Goal: Task Accomplishment & Management: Manage account settings

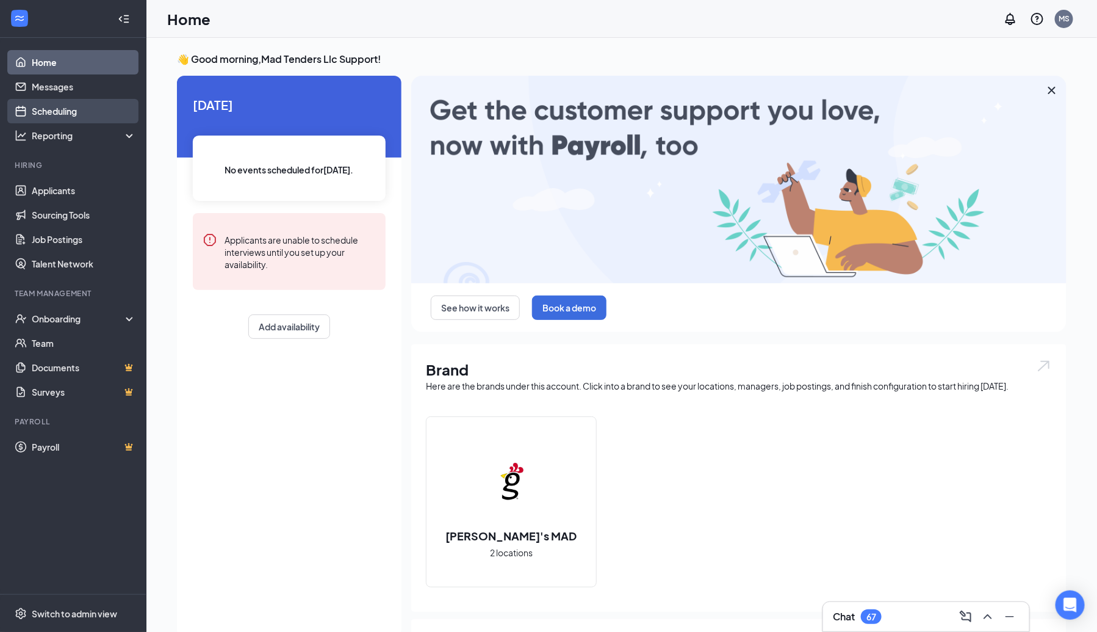
click at [81, 108] on link "Scheduling" at bounding box center [84, 111] width 104 height 24
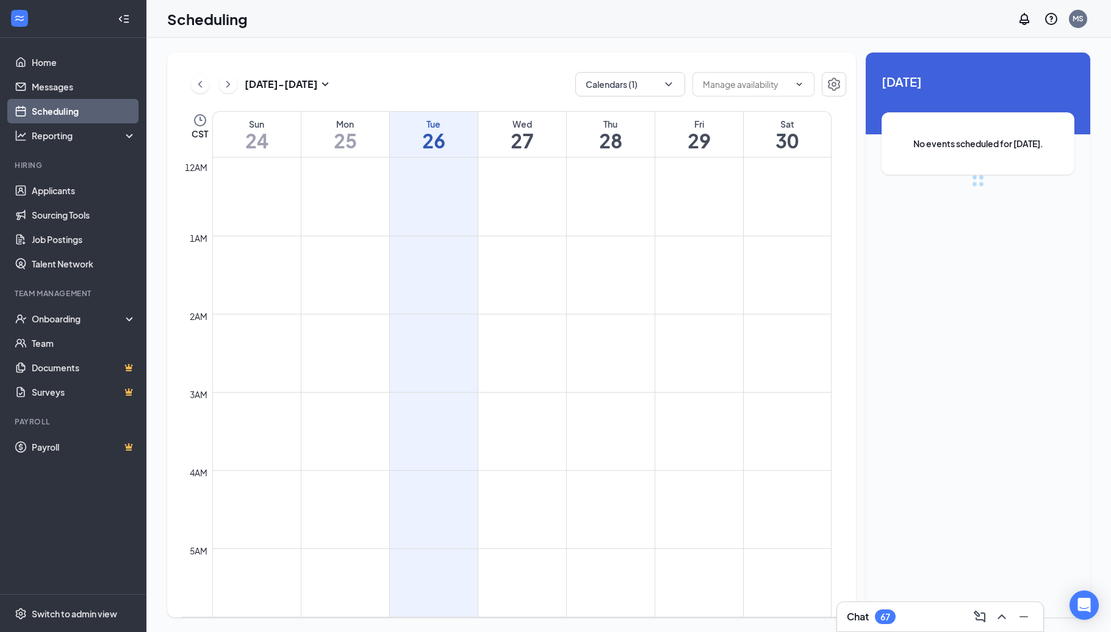
scroll to position [600, 0]
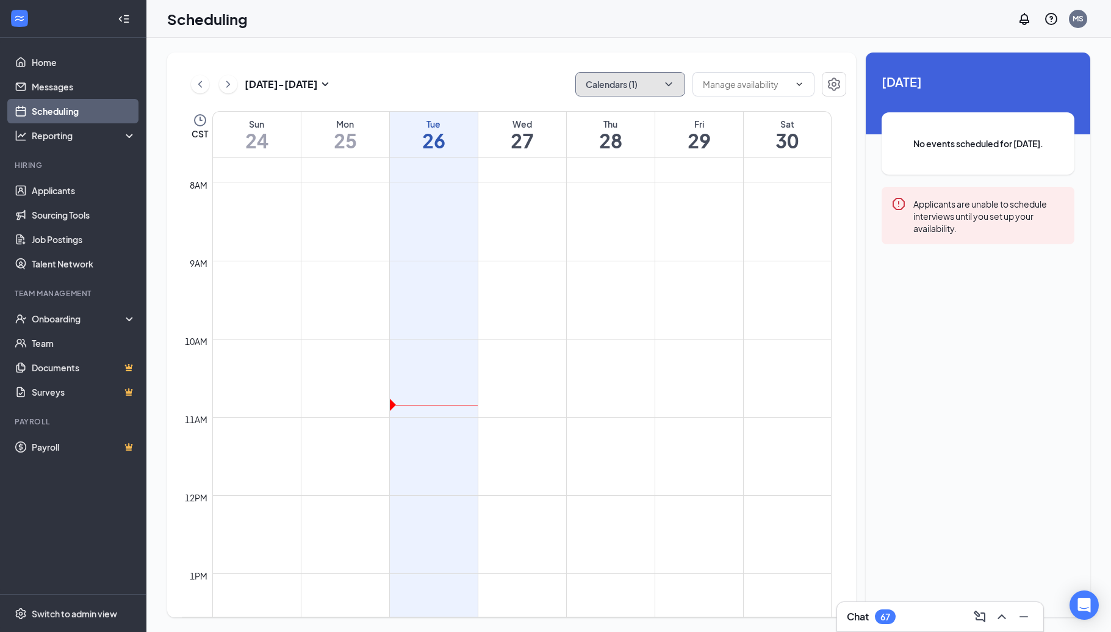
click at [660, 78] on button "Calendars (1)" at bounding box center [630, 84] width 110 height 24
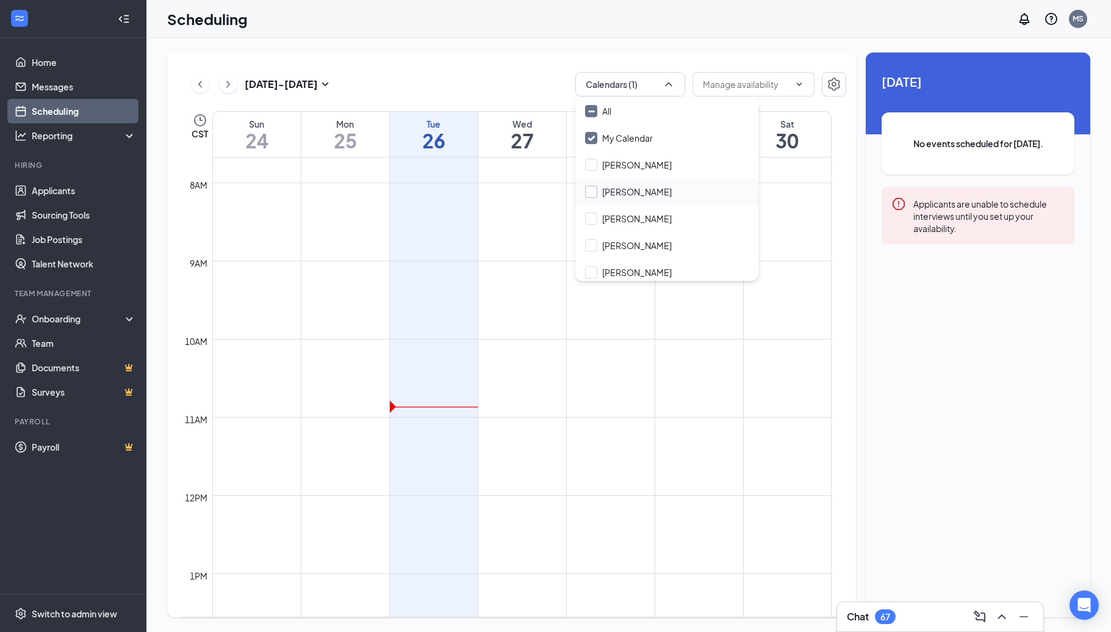
click at [603, 186] on input "[PERSON_NAME]" at bounding box center [628, 191] width 87 height 12
click at [752, 324] on td at bounding box center [521, 329] width 619 height 20
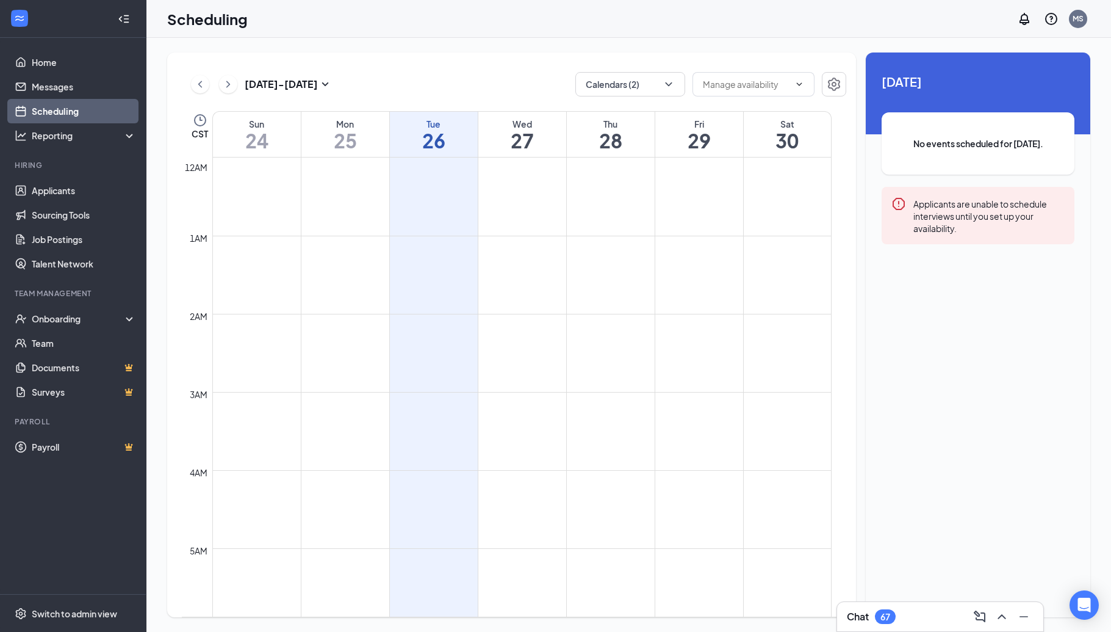
scroll to position [1414, 0]
click at [236, 85] on button at bounding box center [228, 84] width 18 height 18
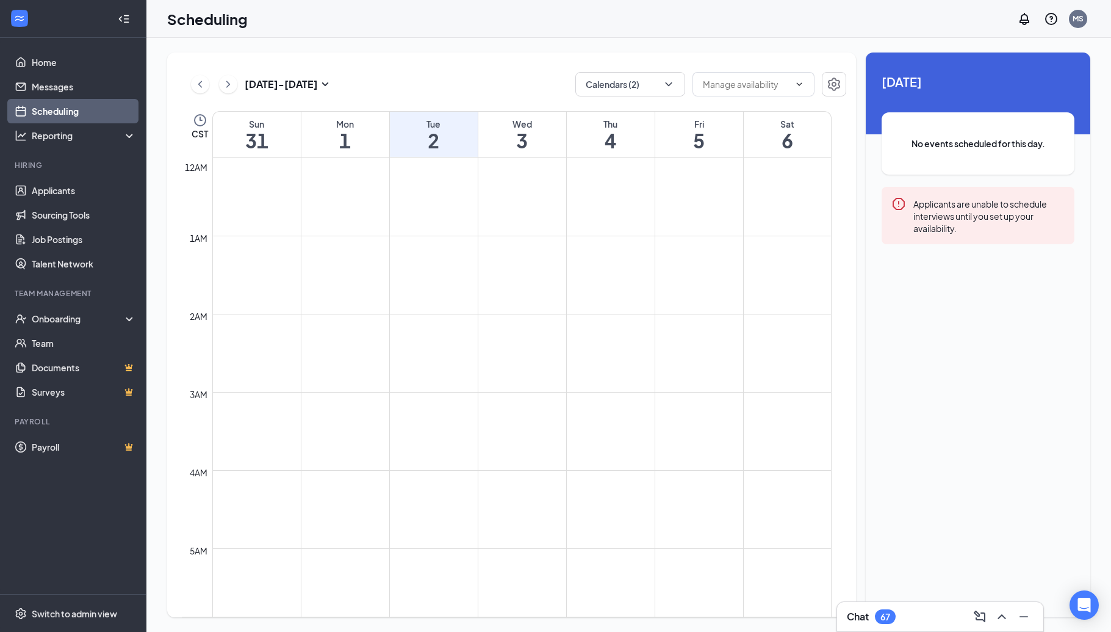
scroll to position [1414, 0]
click at [669, 92] on button "Calendars (2)" at bounding box center [630, 84] width 110 height 24
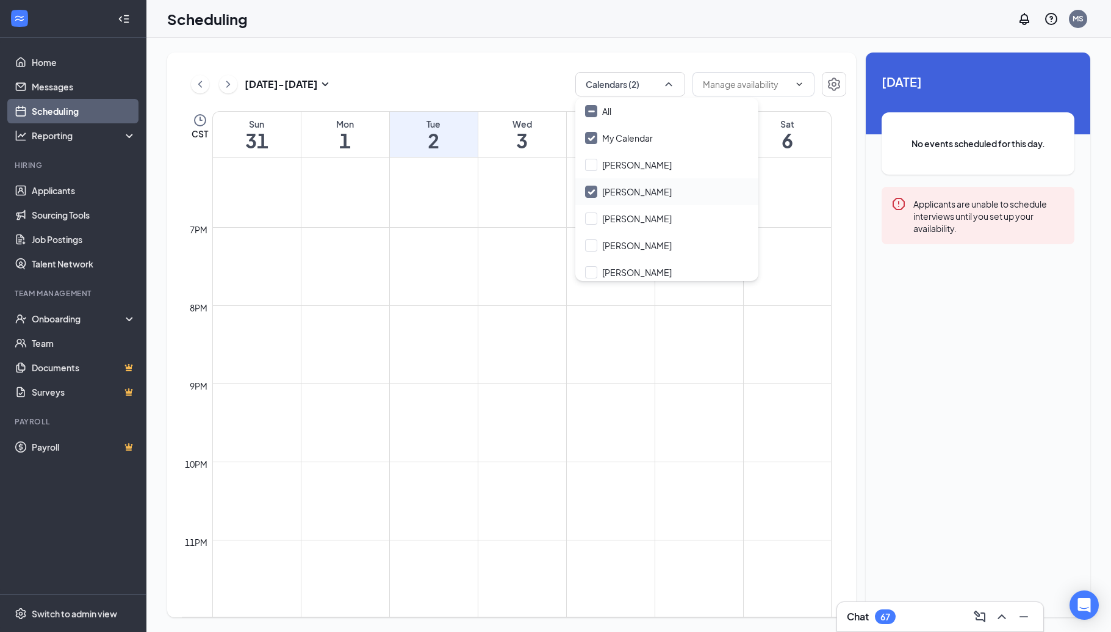
click at [587, 193] on input "[PERSON_NAME]" at bounding box center [628, 191] width 87 height 12
checkbox input "false"
click at [588, 215] on input "[PERSON_NAME]" at bounding box center [628, 218] width 87 height 12
checkbox input "true"
click at [795, 440] on td at bounding box center [521, 432] width 619 height 20
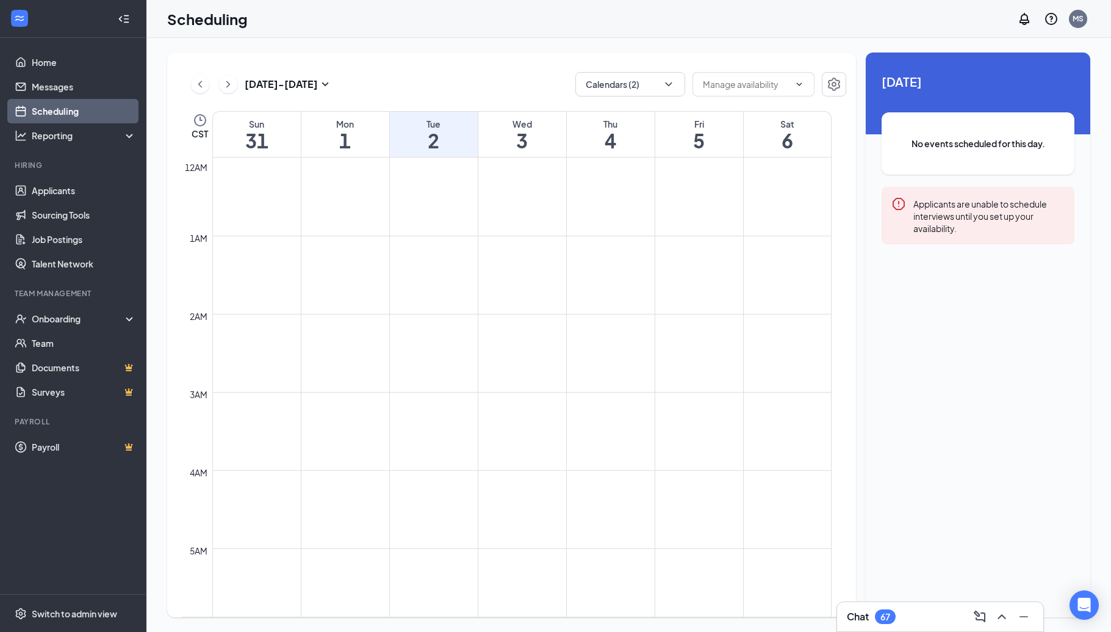
scroll to position [1414, 0]
click at [204, 88] on icon "ChevronLeft" at bounding box center [200, 84] width 12 height 15
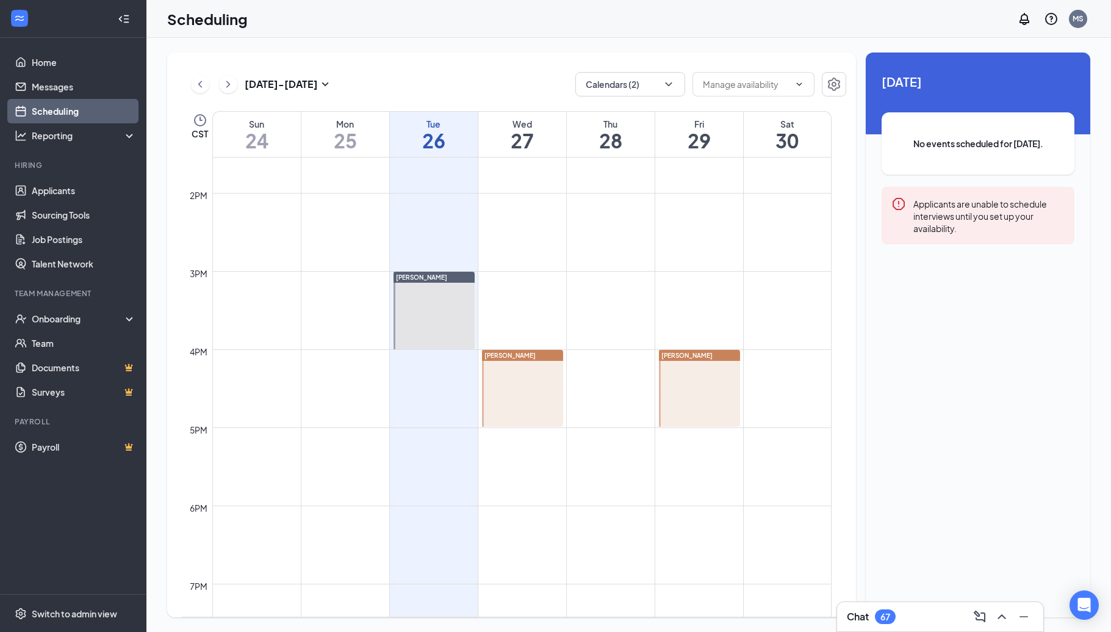
scroll to position [1062, 0]
click at [524, 369] on div at bounding box center [522, 384] width 81 height 77
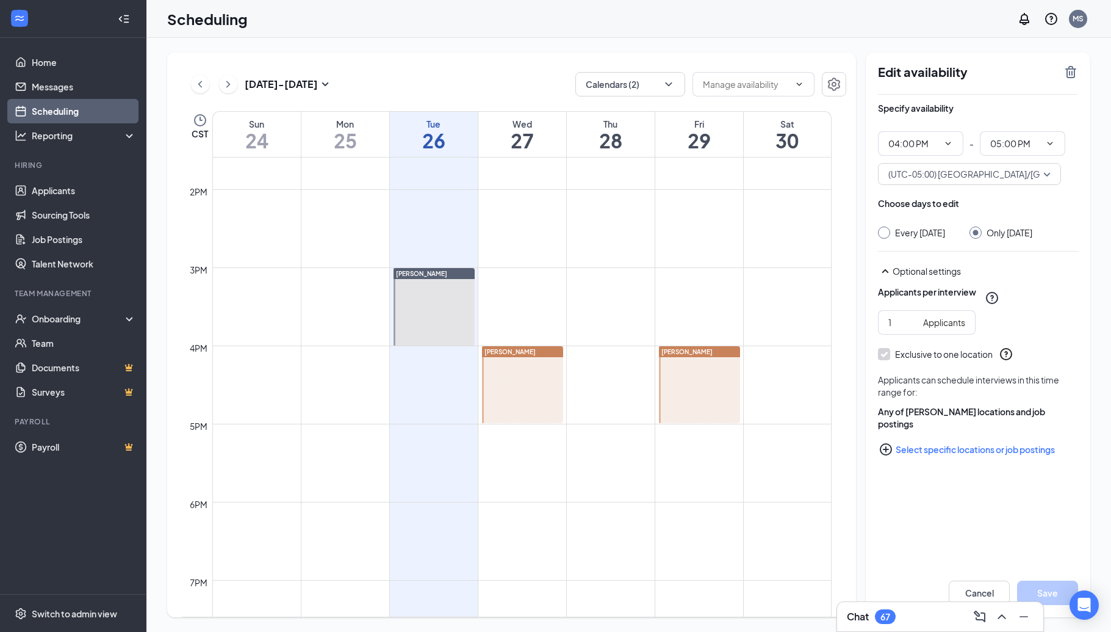
click at [954, 459] on button "Select specific locations or job postings" at bounding box center [978, 449] width 200 height 24
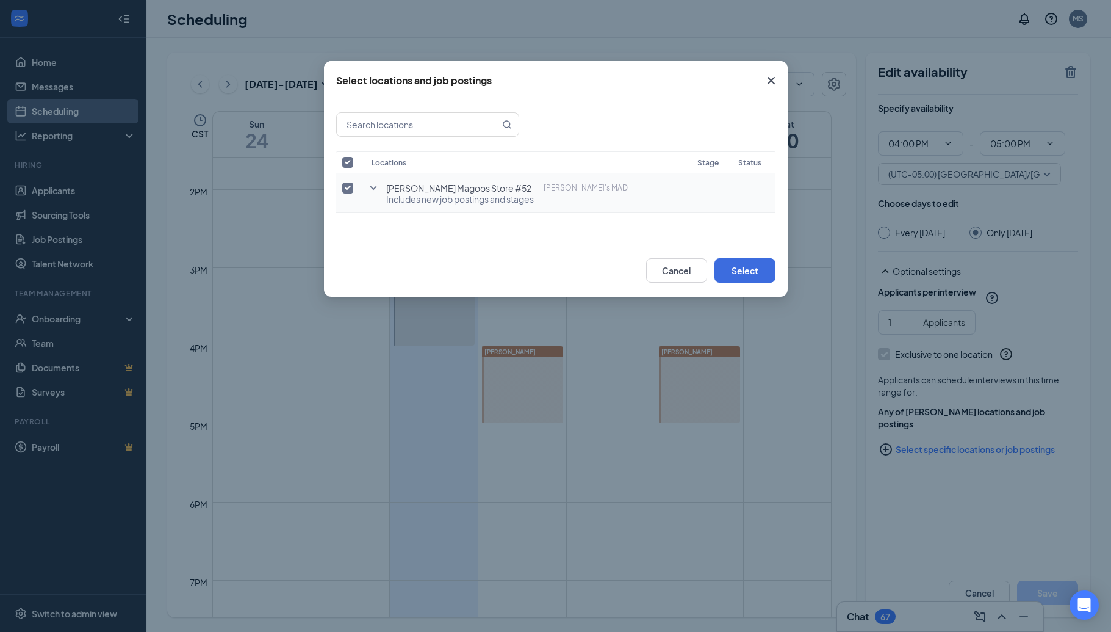
click at [378, 192] on icon "SmallChevronDown" at bounding box center [373, 188] width 15 height 15
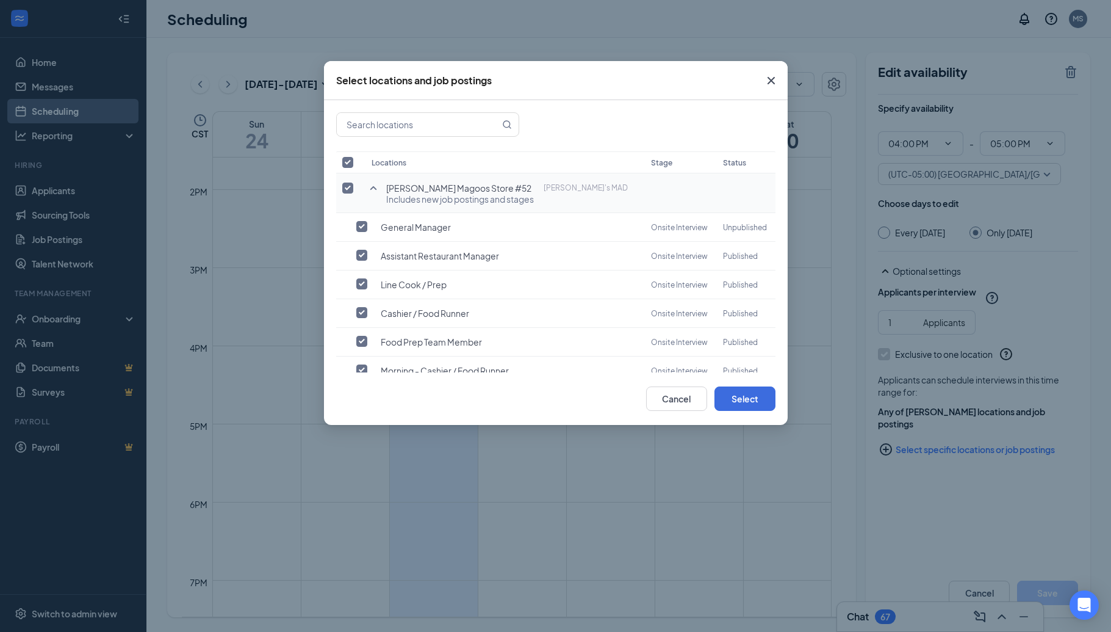
click at [772, 80] on icon "Cross" at bounding box center [770, 80] width 7 height 7
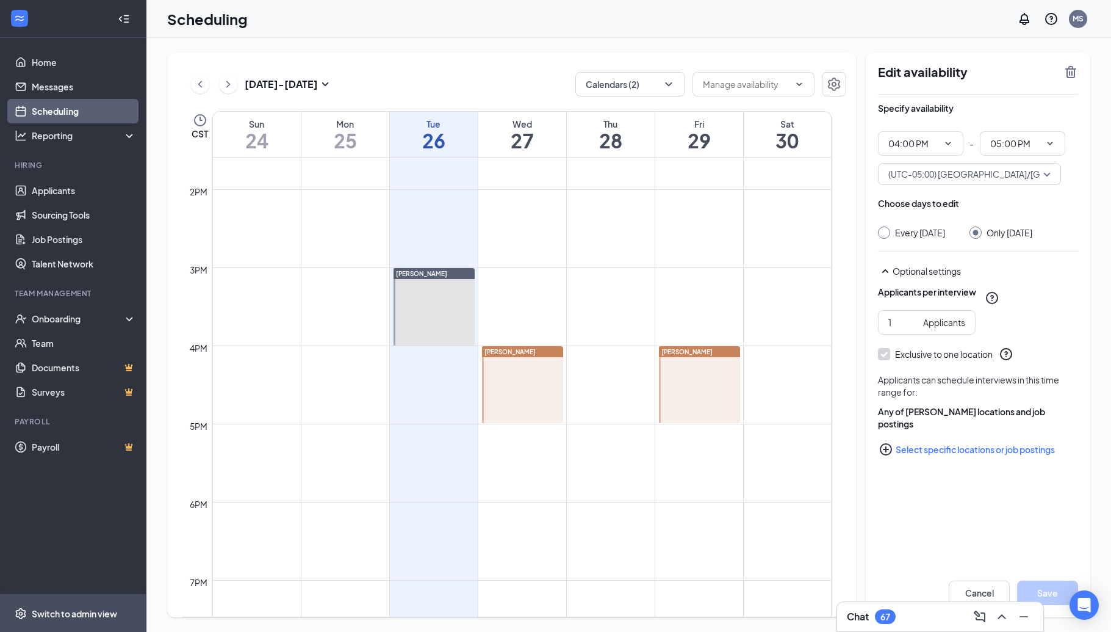
click at [38, 614] on div "Switch to admin view" at bounding box center [74, 613] width 85 height 12
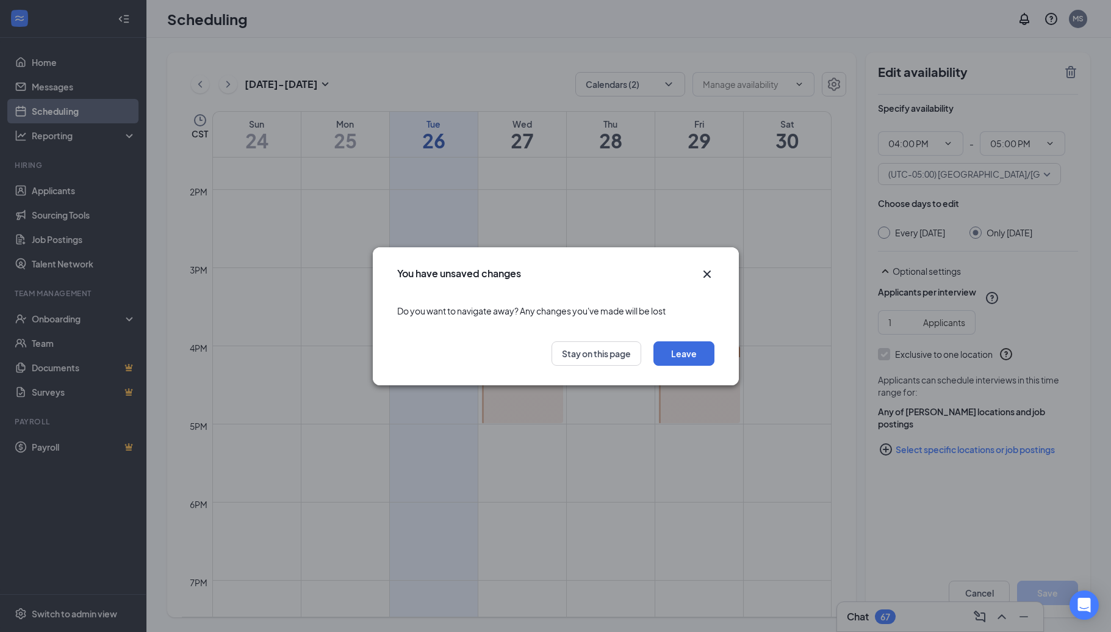
click at [703, 268] on icon "Cross" at bounding box center [707, 274] width 15 height 15
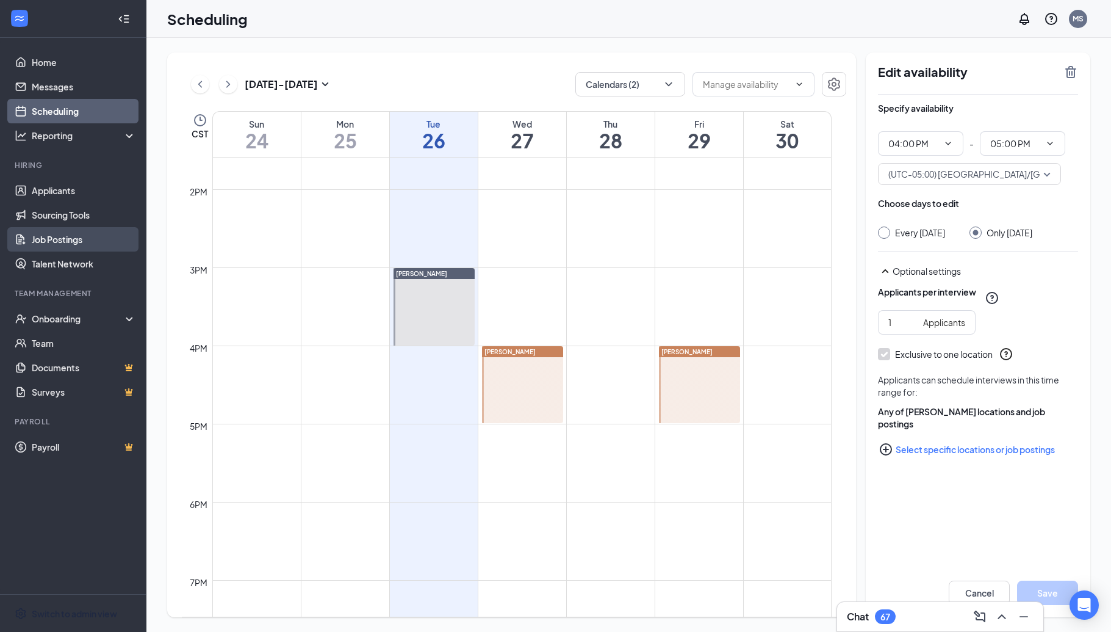
click at [75, 238] on link "Job Postings" at bounding box center [84, 239] width 104 height 24
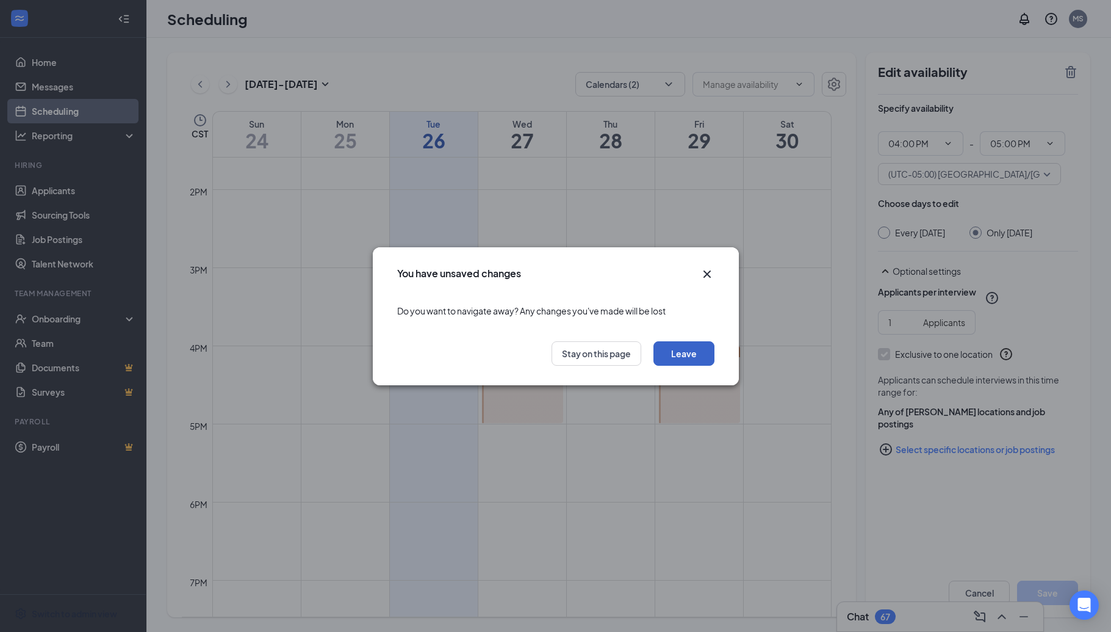
click at [694, 360] on button "Leave" at bounding box center [684, 353] width 61 height 24
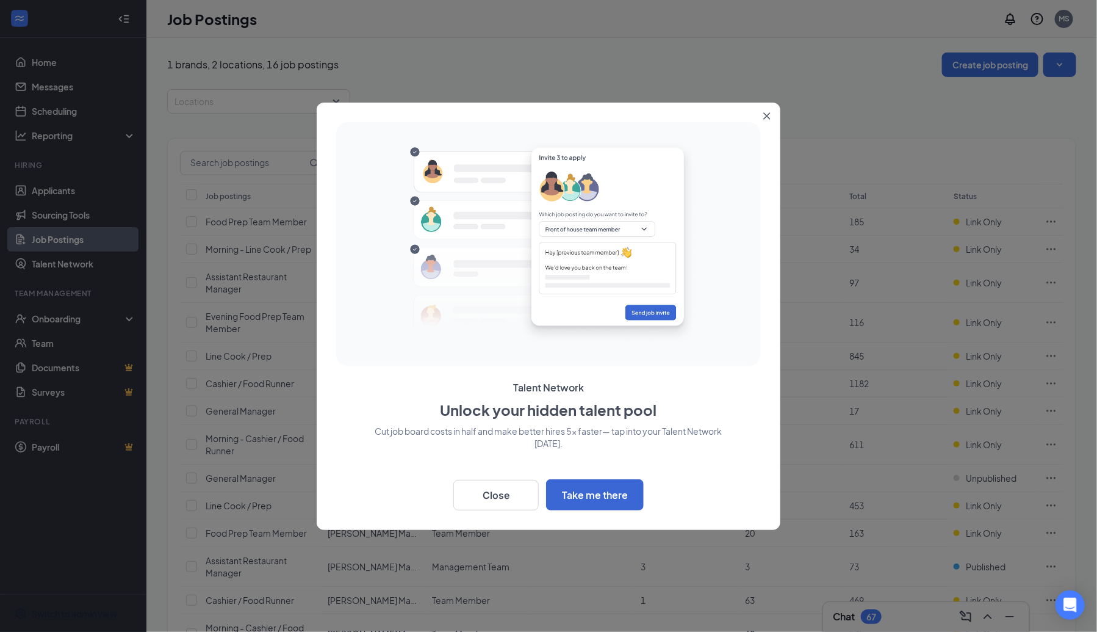
click at [769, 115] on icon "Close" at bounding box center [766, 115] width 7 height 7
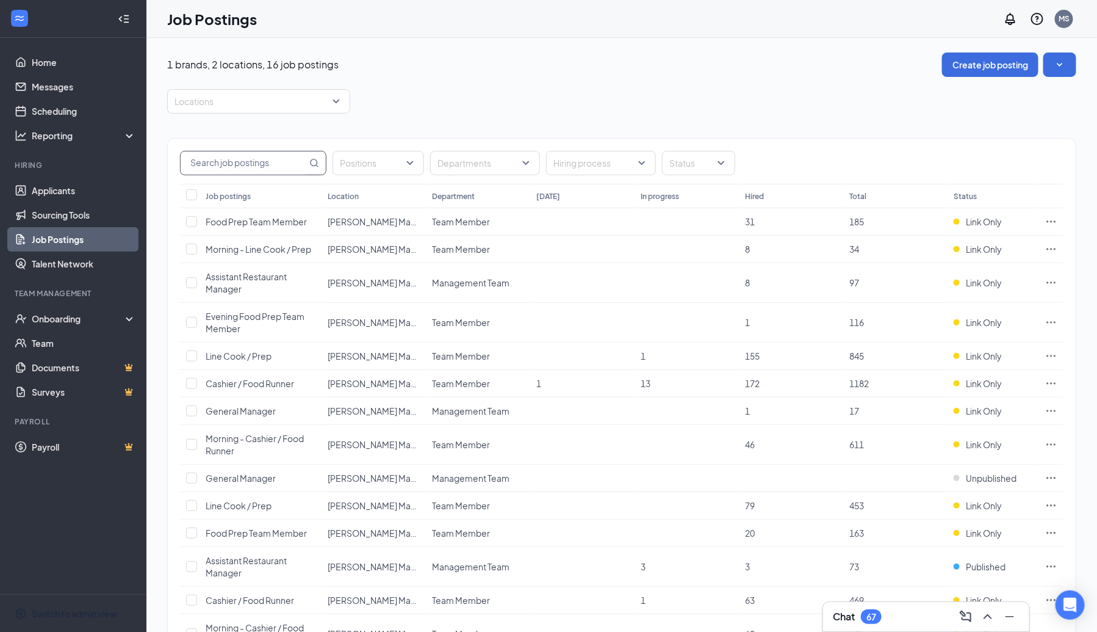
click at [242, 158] on input "text" at bounding box center [244, 162] width 126 height 23
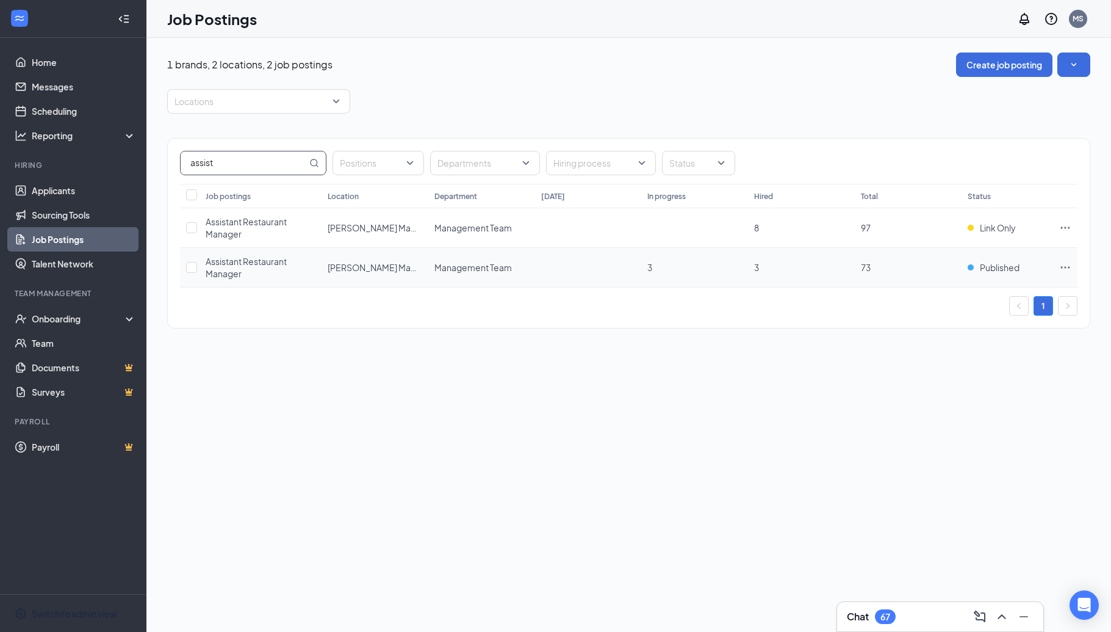
type input "assist"
click at [1056, 267] on td at bounding box center [1065, 268] width 24 height 40
click at [1062, 267] on icon "Ellipses" at bounding box center [1065, 267] width 9 height 2
click at [984, 293] on span "Edit job posting" at bounding box center [980, 290] width 164 height 13
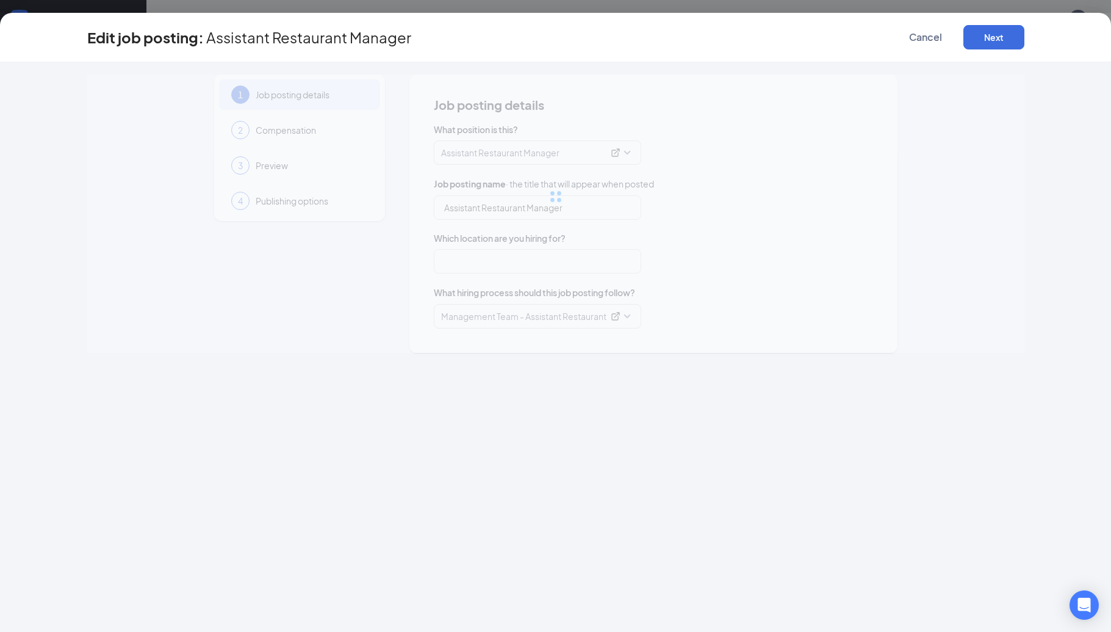
type input "Assistant Restaurant Manager"
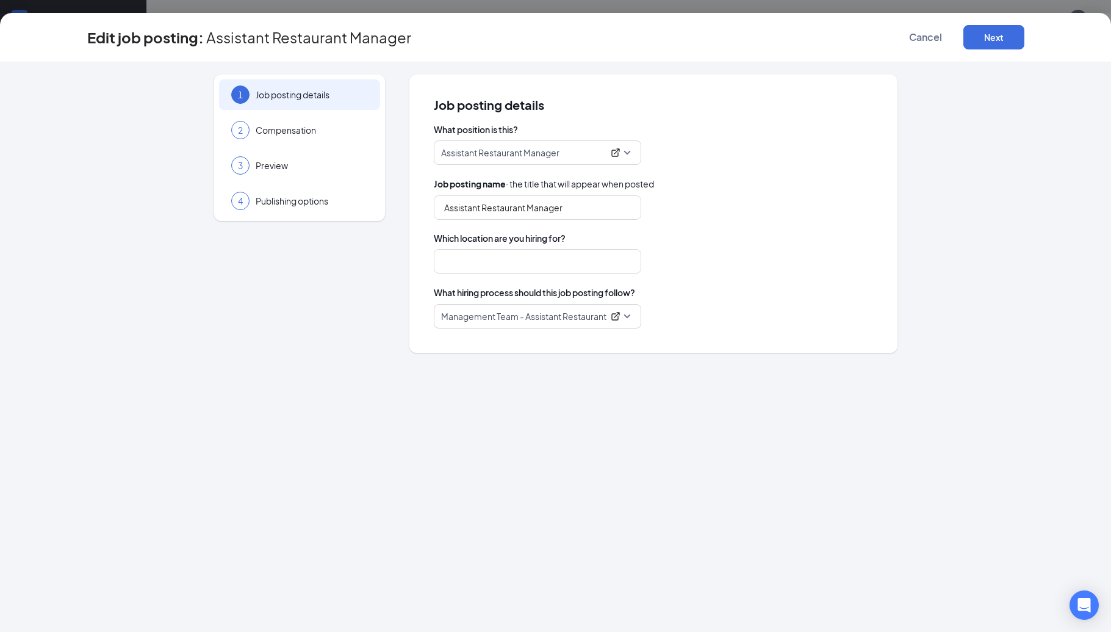
type input "Huey Magoos Store #52"
click at [614, 317] on icon "ExternalLink" at bounding box center [616, 316] width 10 height 10
drag, startPoint x: 434, startPoint y: 31, endPoint x: 206, endPoint y: 40, distance: 228.4
click at [206, 40] on div "Edit job posting: Assistant Restaurant Manager Cancel Next" at bounding box center [555, 37] width 937 height 24
copy span "Assistant Restaurant Manager"
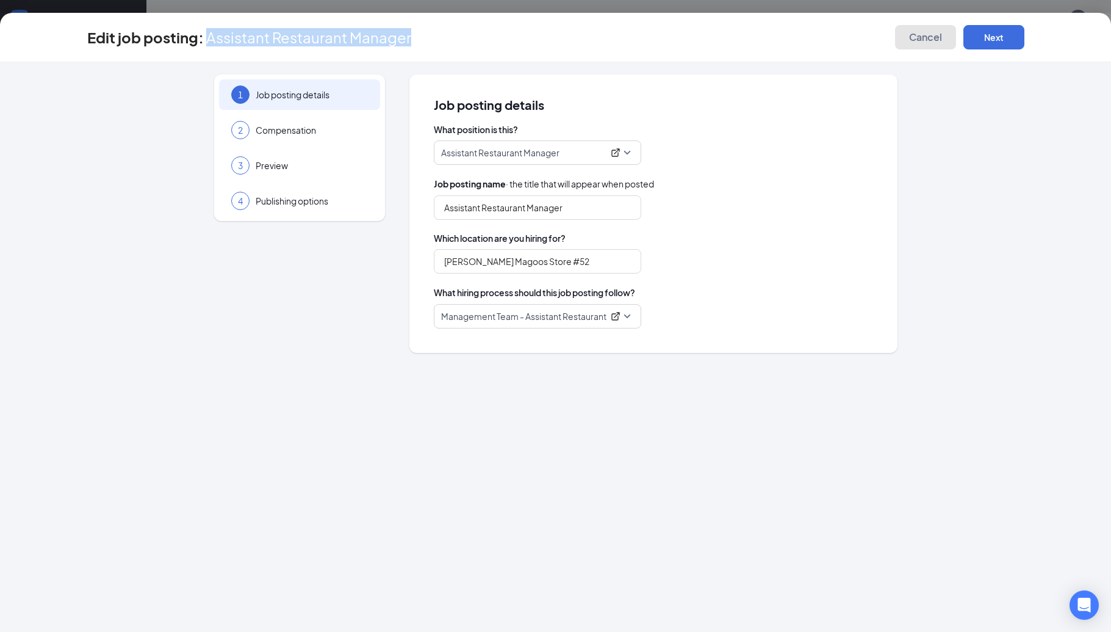
click at [942, 34] on button "Cancel" at bounding box center [925, 37] width 61 height 24
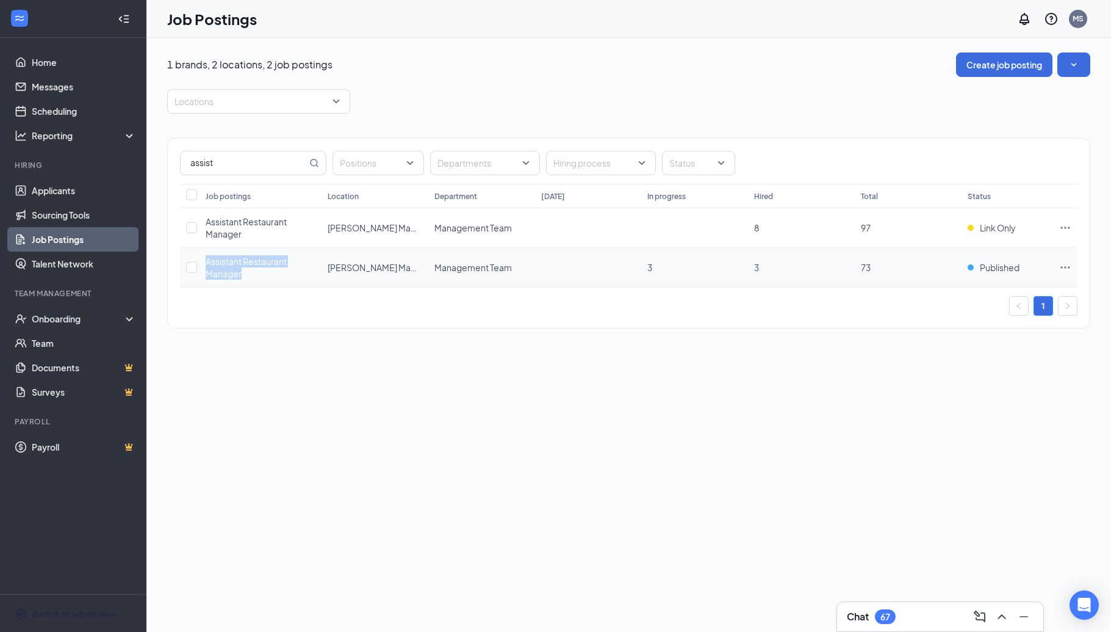
drag, startPoint x: 265, startPoint y: 276, endPoint x: 203, endPoint y: 247, distance: 68.5
click at [203, 248] on td "Assistant Restaurant Manager" at bounding box center [261, 268] width 122 height 40
copy span "Assistant Restaurant Manager"
drag, startPoint x: 324, startPoint y: 264, endPoint x: 431, endPoint y: 271, distance: 107.6
click at [431, 271] on tr "Assistant Restaurant Manager Huey Magoos Store #52 Management Team 3 3 73 Publi…" at bounding box center [629, 268] width 898 height 40
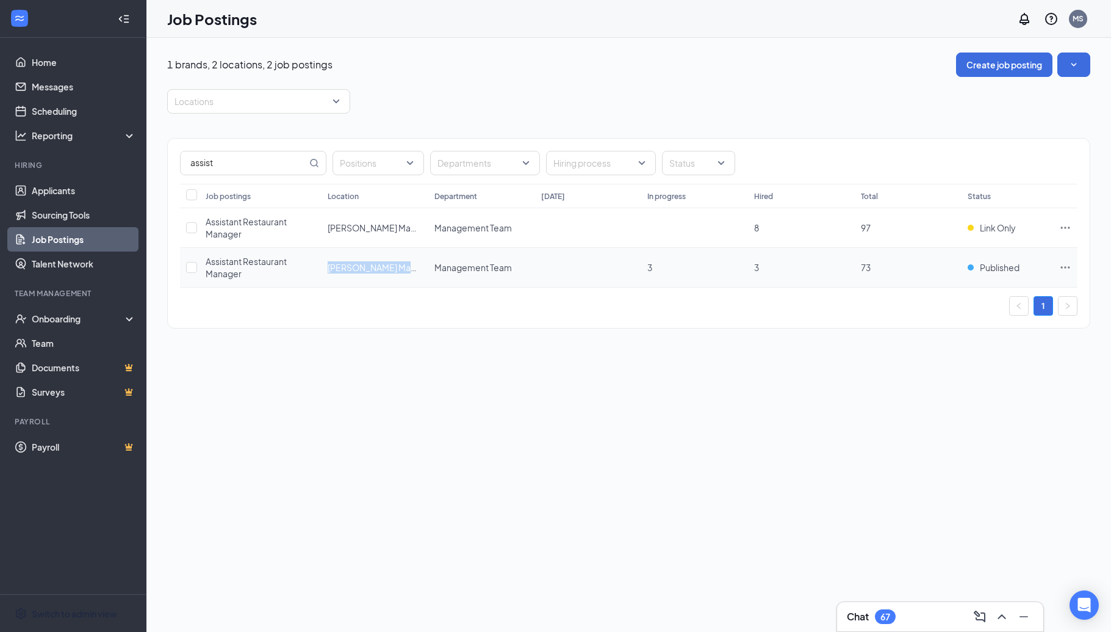
copy span "Huey Magoos Store #52"
click at [408, 328] on div "assist Positions Departments Hiring process Status Job postings Location Depart…" at bounding box center [628, 226] width 923 height 227
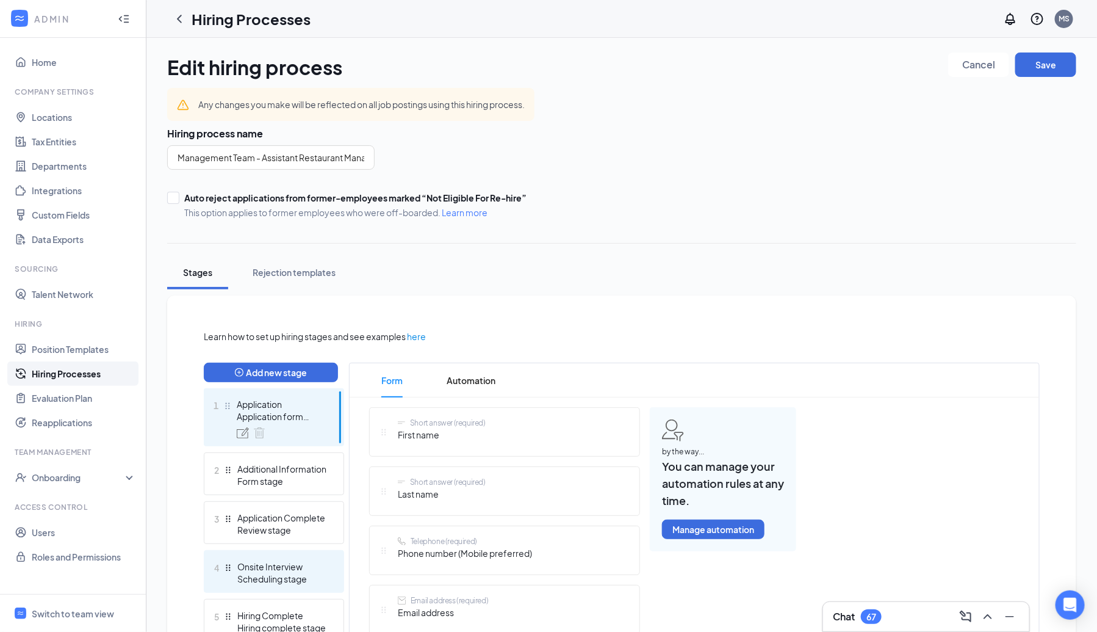
click at [246, 580] on div "Scheduling stage" at bounding box center [281, 578] width 89 height 12
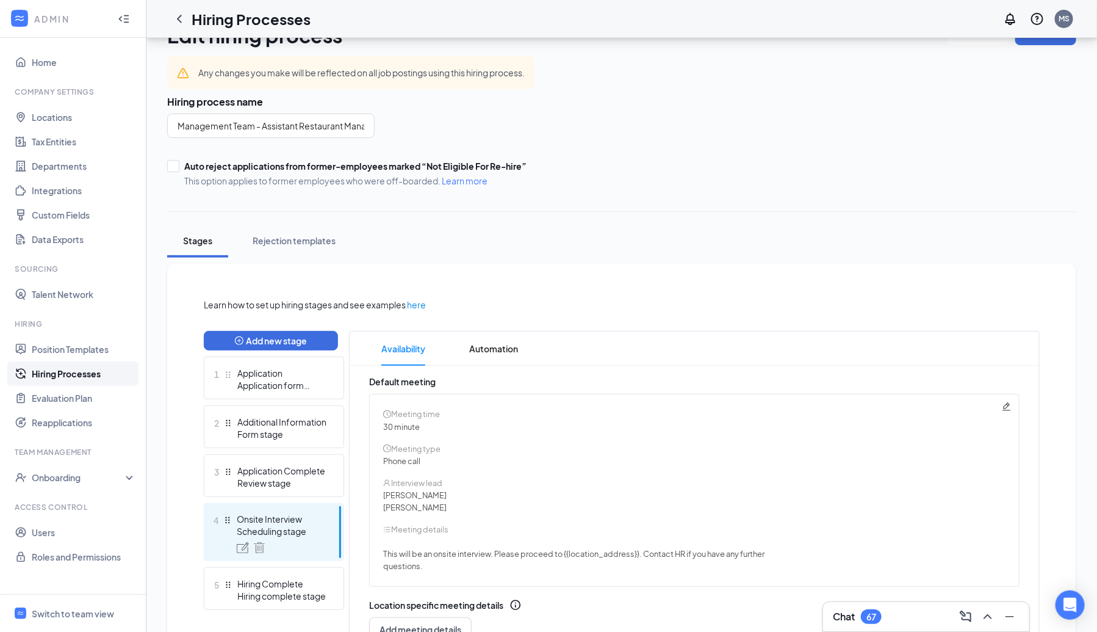
scroll to position [40, 0]
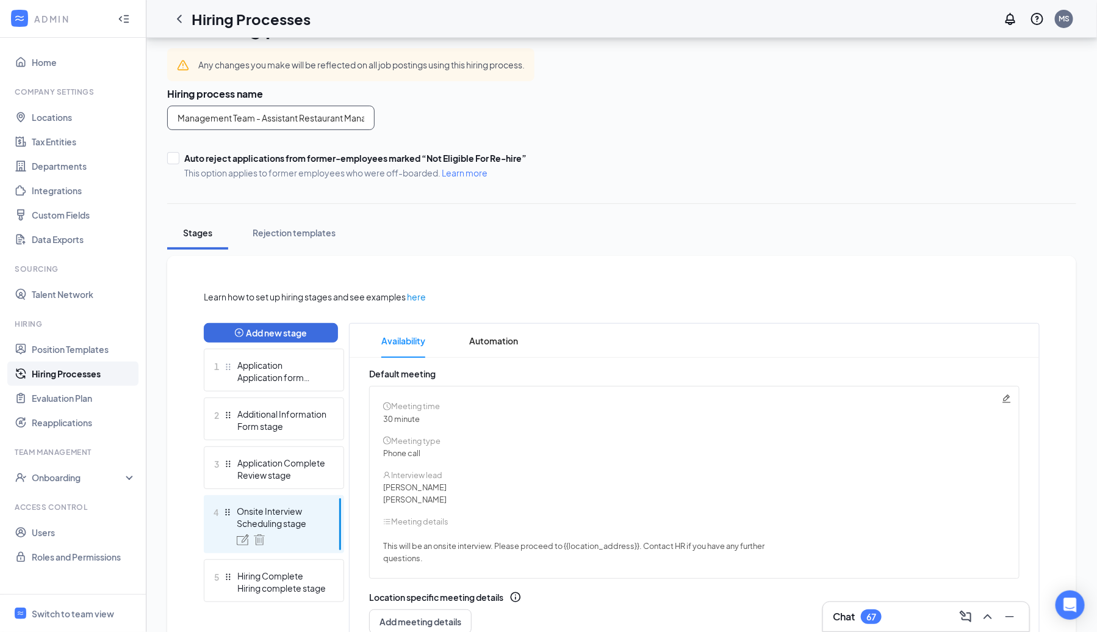
click at [337, 122] on input "Management Team - Assistant Restaurant Manager" at bounding box center [270, 118] width 207 height 24
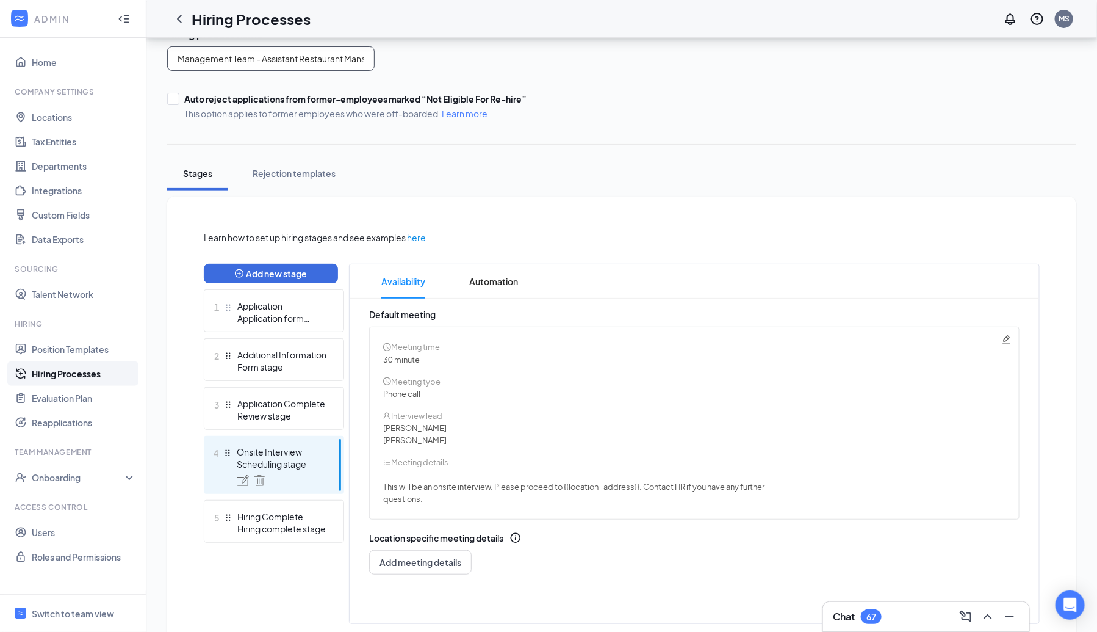
scroll to position [110, 0]
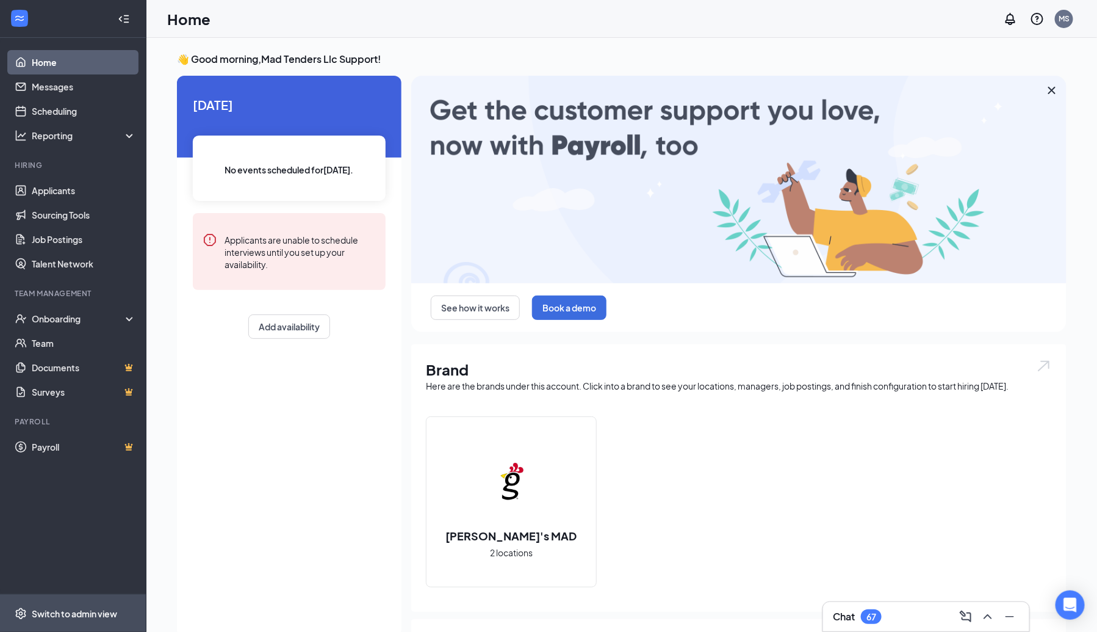
click at [57, 616] on div "Switch to admin view" at bounding box center [74, 613] width 85 height 12
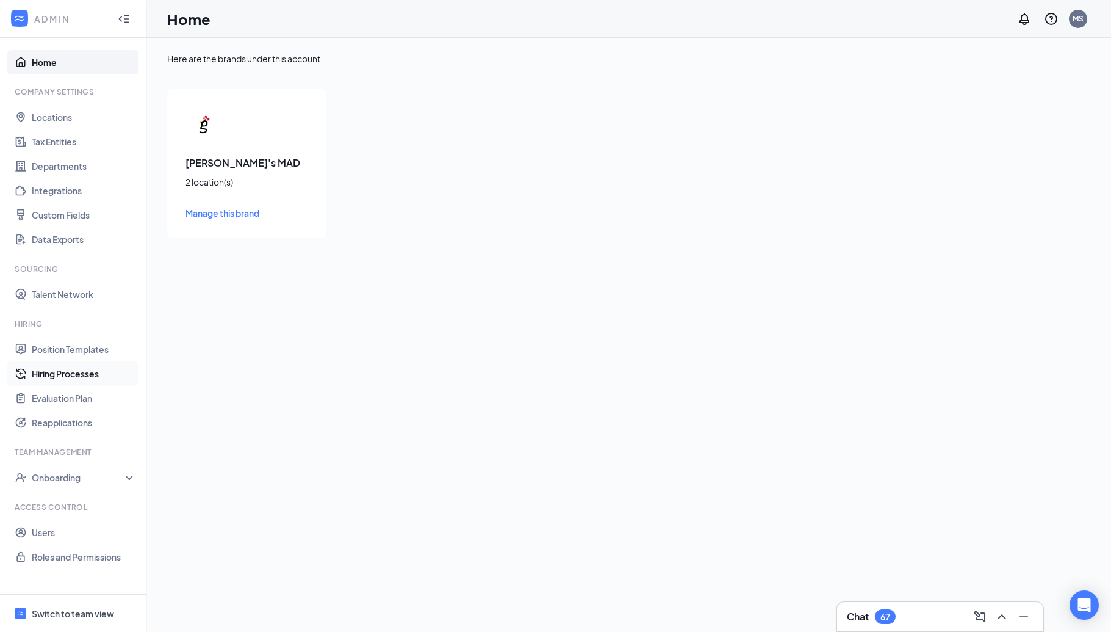
click at [98, 378] on link "Hiring Processes" at bounding box center [84, 373] width 104 height 24
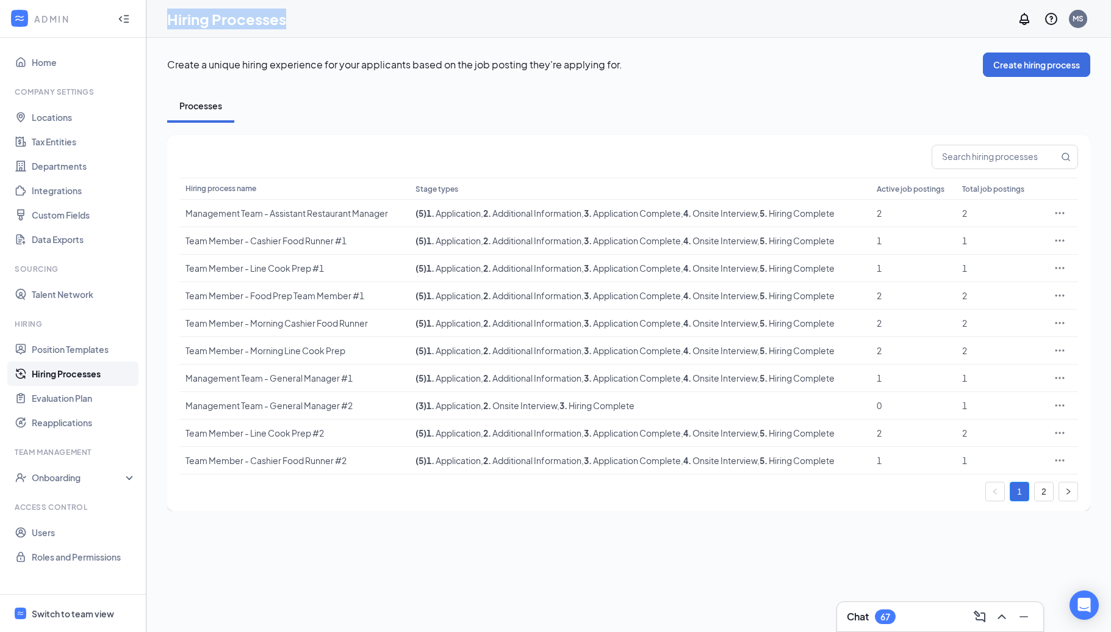
drag, startPoint x: 166, startPoint y: 30, endPoint x: 158, endPoint y: 21, distance: 11.7
click at [158, 21] on div "Hiring Processes MS" at bounding box center [628, 19] width 965 height 38
copy h1 "Hiring Processes"
click at [982, 165] on input "text" at bounding box center [995, 156] width 126 height 23
paste input "Management Team – Assistant Restaurant Manager hiring process"
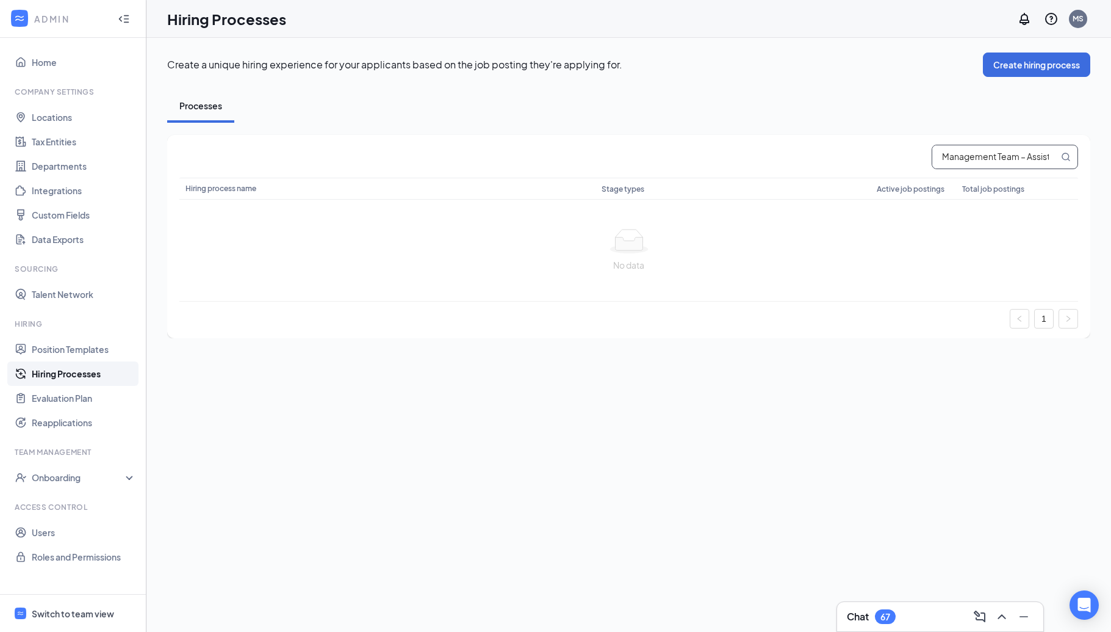
click at [981, 163] on input "Management Team – Assistant Restaurant Manager hiring process" at bounding box center [995, 156] width 126 height 23
click at [978, 156] on input "Management Team – Assistant Restaurant Manager hiring process" at bounding box center [995, 156] width 126 height 23
drag, startPoint x: 957, startPoint y: 158, endPoint x: 1088, endPoint y: 155, distance: 131.2
click at [1088, 155] on div "Management Team – Assistant Restaurant Manager hiring process Hiring process na…" at bounding box center [628, 236] width 923 height 203
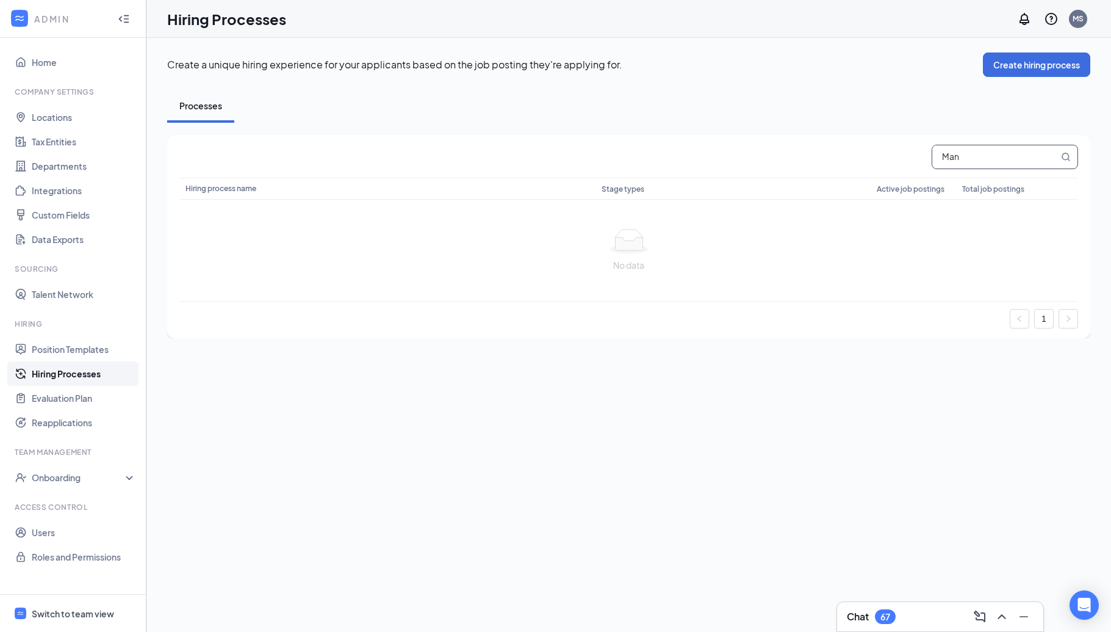
scroll to position [0, 0]
type input "M"
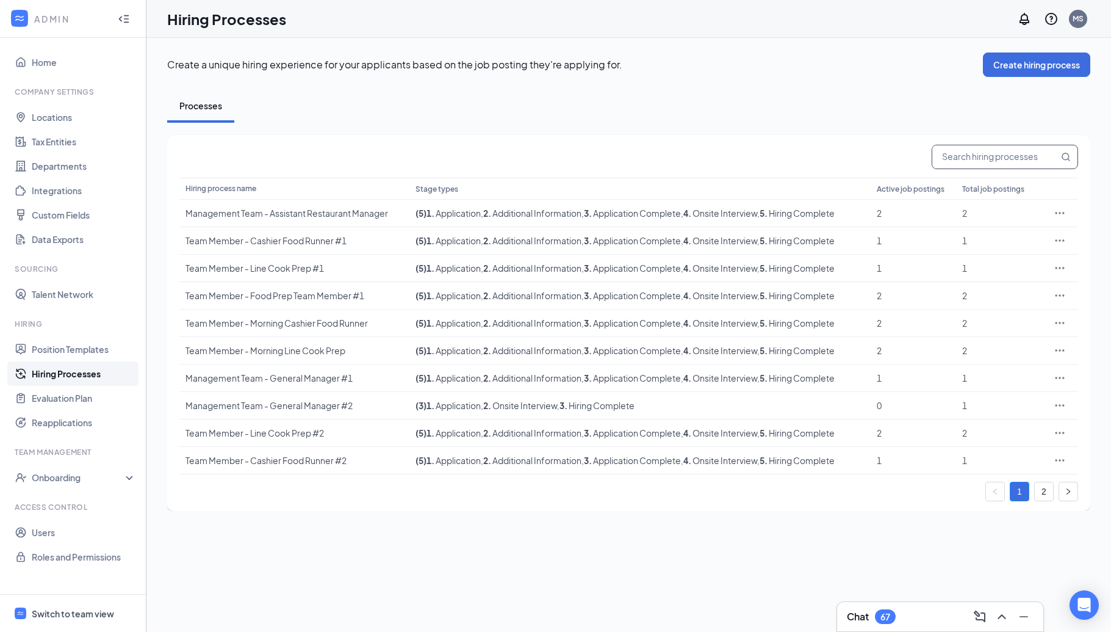
paste input "Assistant Restaurant Manager"
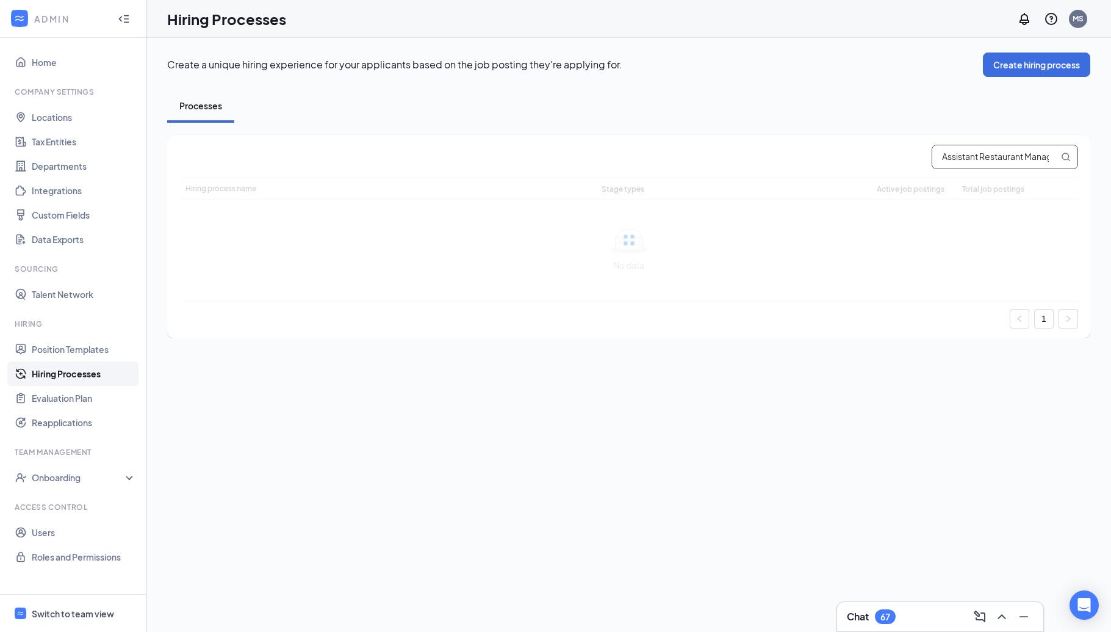
scroll to position [0, 13]
type input "Assistant Restaurant Manager"
click at [82, 380] on link "Hiring Processes" at bounding box center [84, 373] width 104 height 24
click at [84, 613] on div "Switch to team view" at bounding box center [73, 613] width 82 height 12
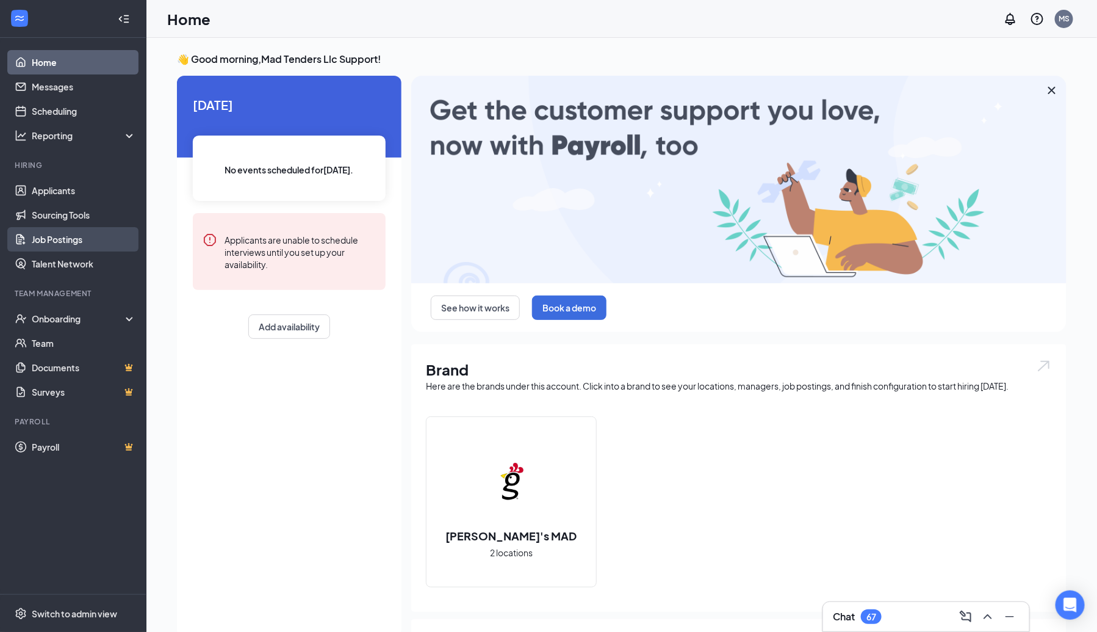
click at [71, 235] on link "Job Postings" at bounding box center [84, 239] width 104 height 24
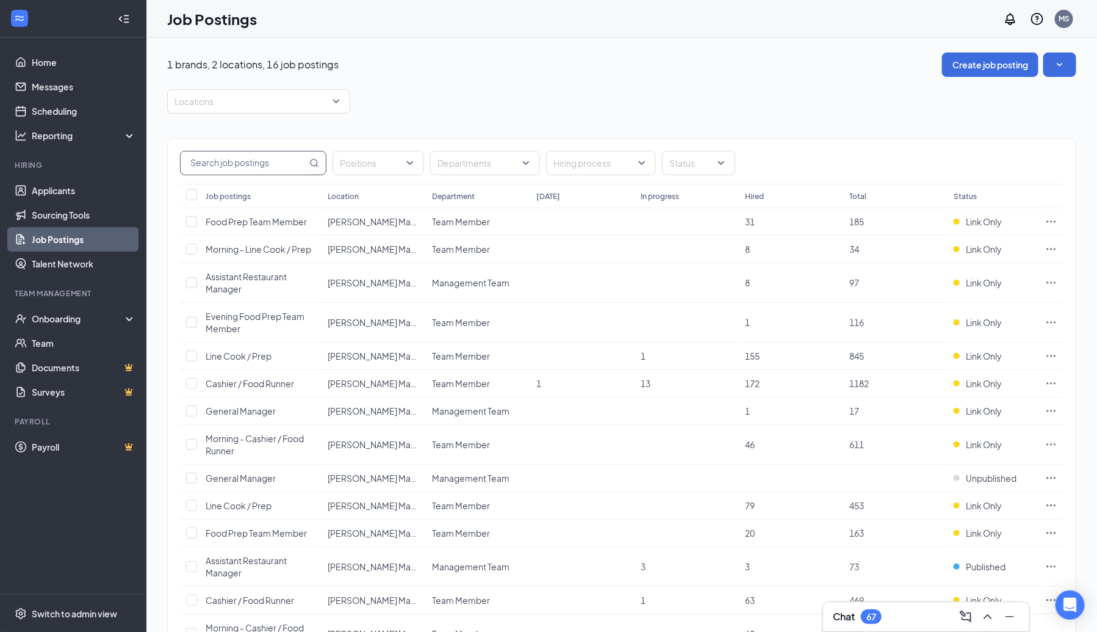
click at [275, 168] on input "text" at bounding box center [244, 162] width 126 height 23
paste input "Restaurant"
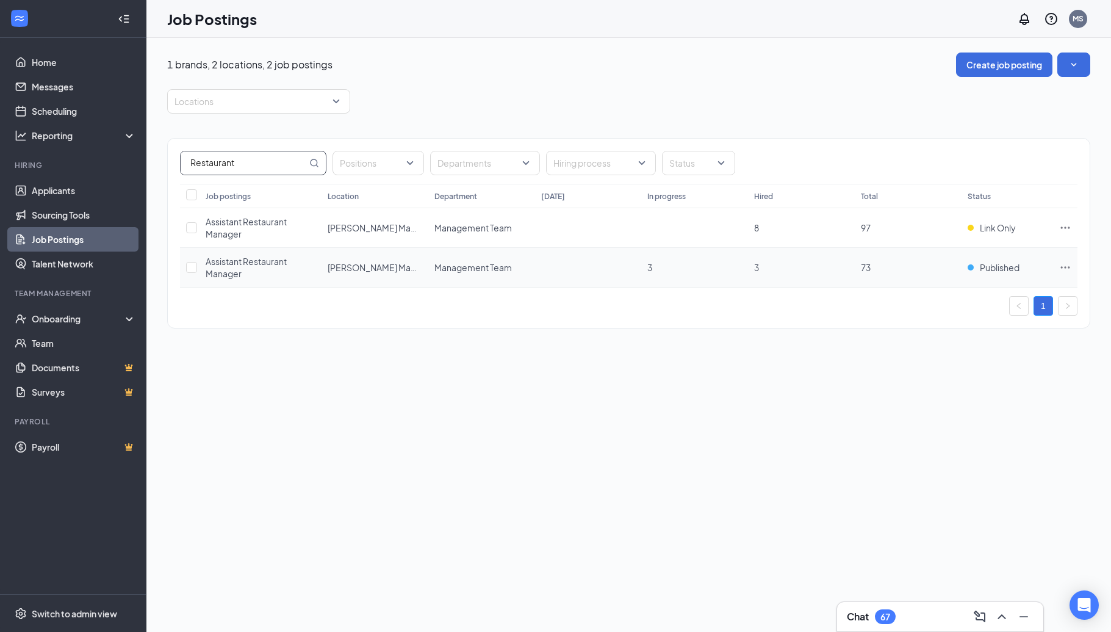
type input "Restaurant"
click at [1068, 261] on icon "Ellipses" at bounding box center [1065, 267] width 12 height 12
click at [965, 295] on span "Edit job posting" at bounding box center [980, 290] width 164 height 13
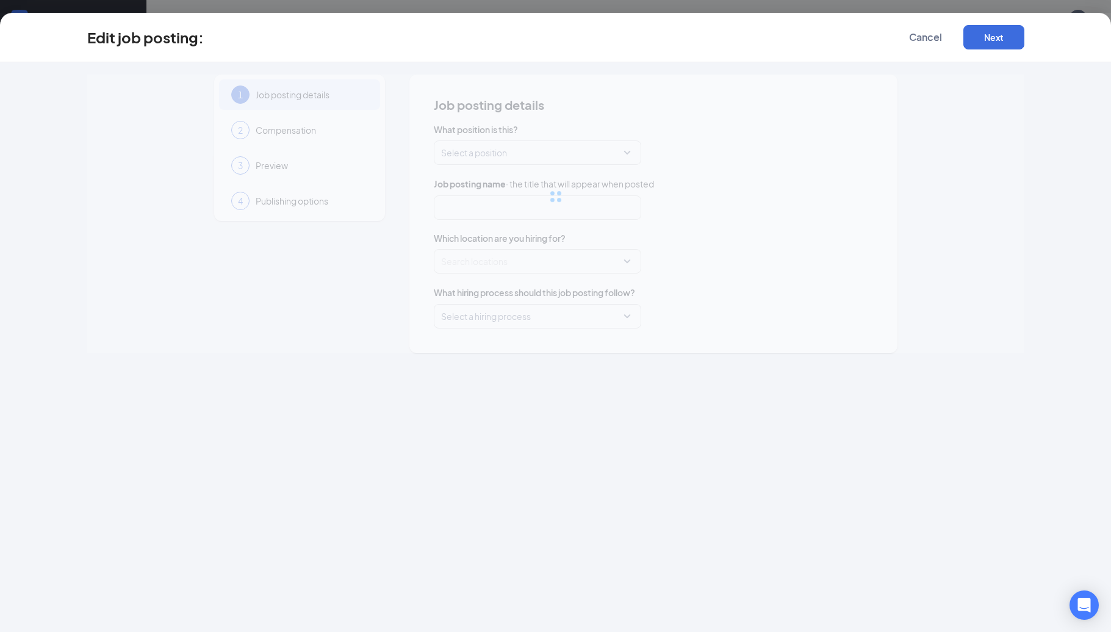
type input "Assistant Restaurant Manager"
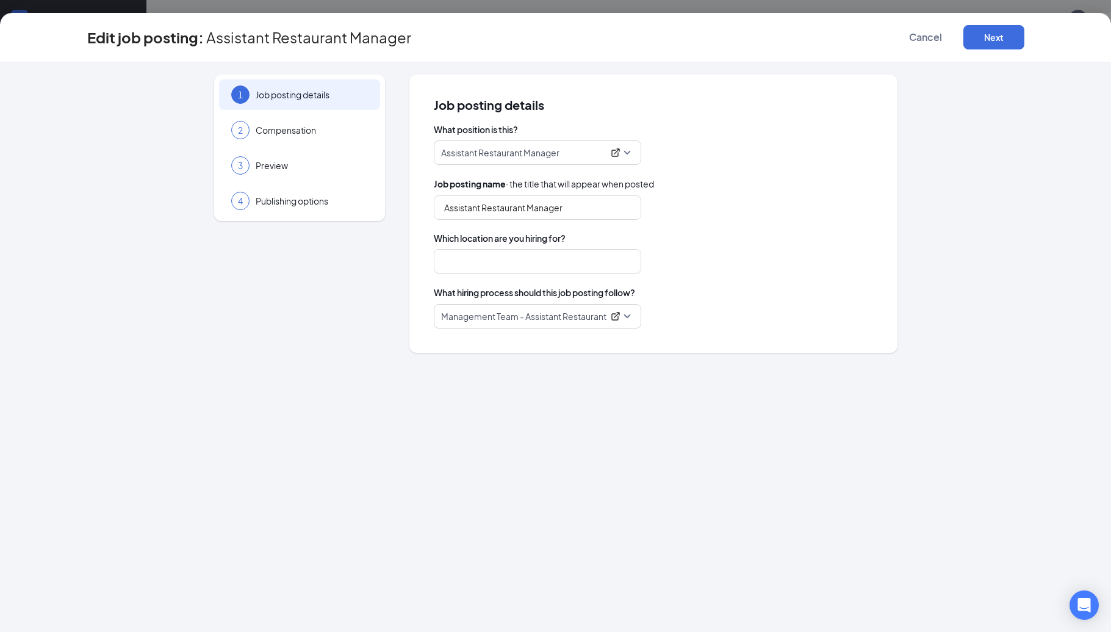
type input "Huey Magoos Store #52"
click at [582, 323] on span "Management Team - Assistant Restaurant Manager" at bounding box center [537, 315] width 193 height 23
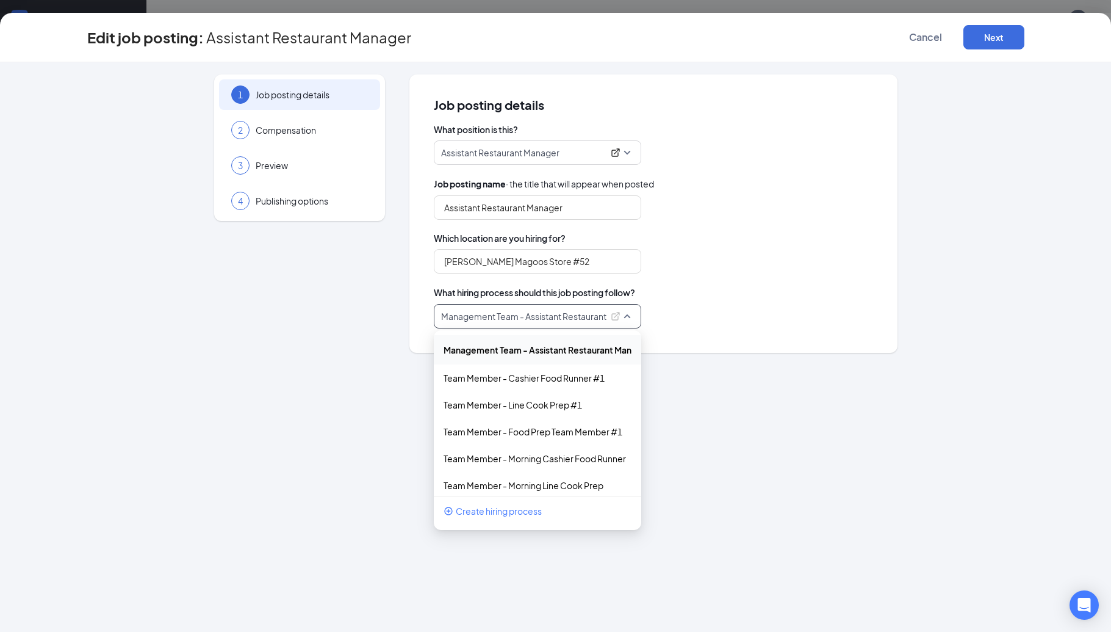
click at [802, 239] on span "Which location are you hiring for?" at bounding box center [653, 238] width 439 height 12
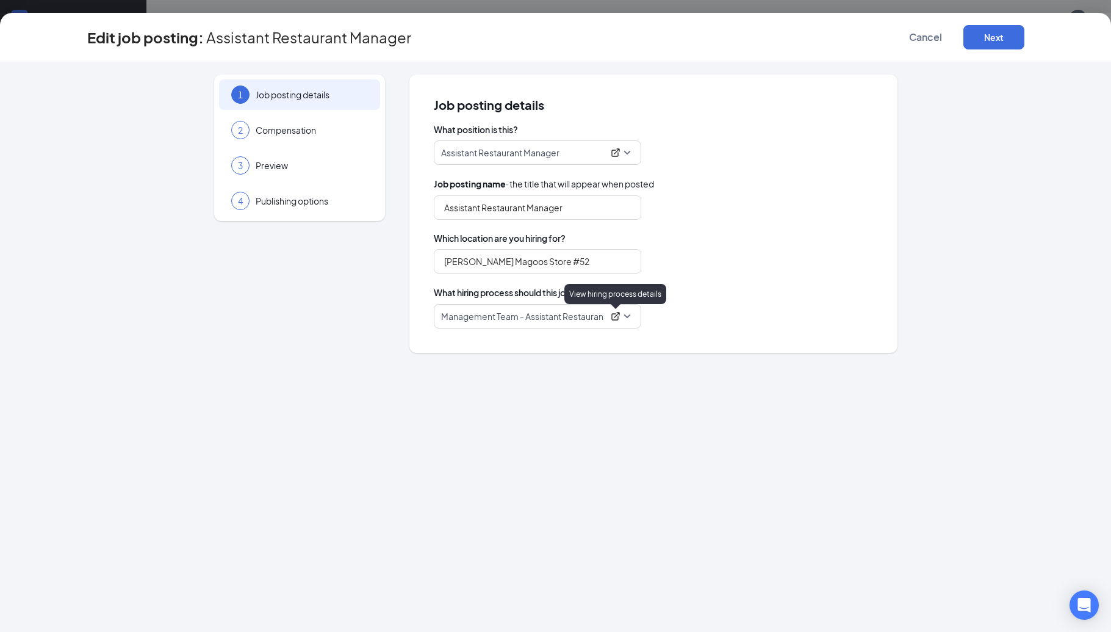
click at [616, 317] on icon "ExternalLink" at bounding box center [616, 316] width 10 height 10
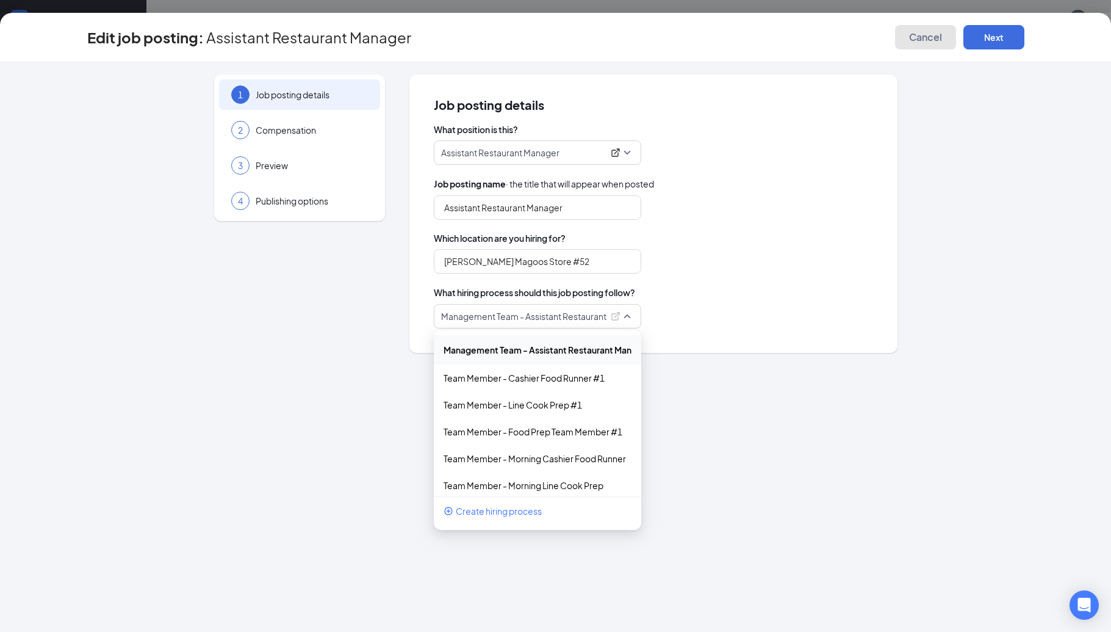
click at [948, 34] on button "Cancel" at bounding box center [925, 37] width 61 height 24
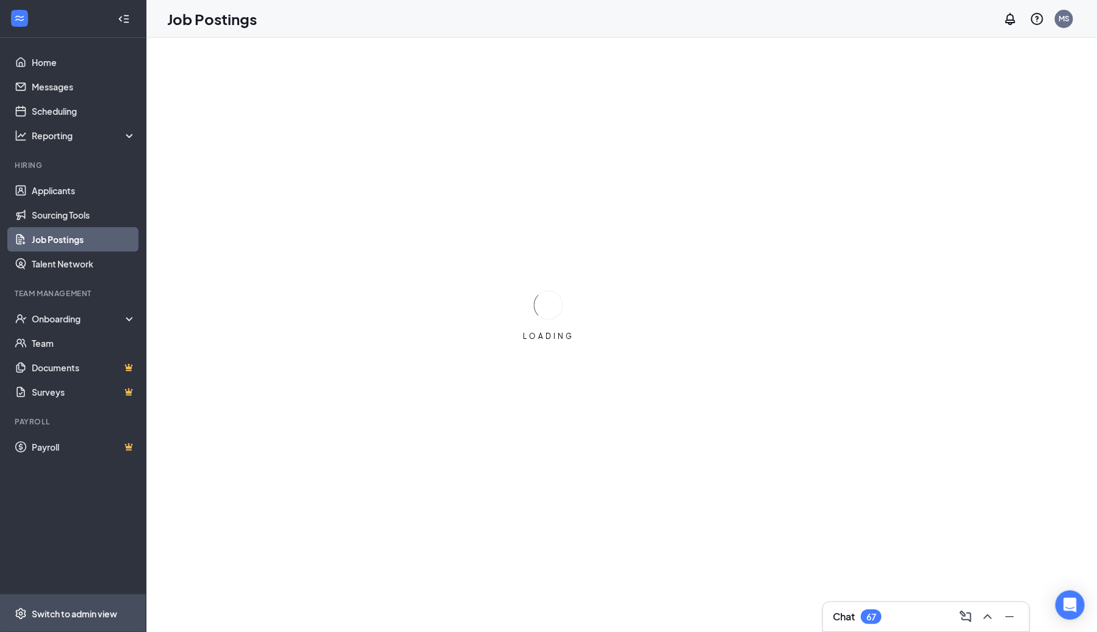
click at [75, 607] on div "Switch to admin view" at bounding box center [74, 613] width 85 height 12
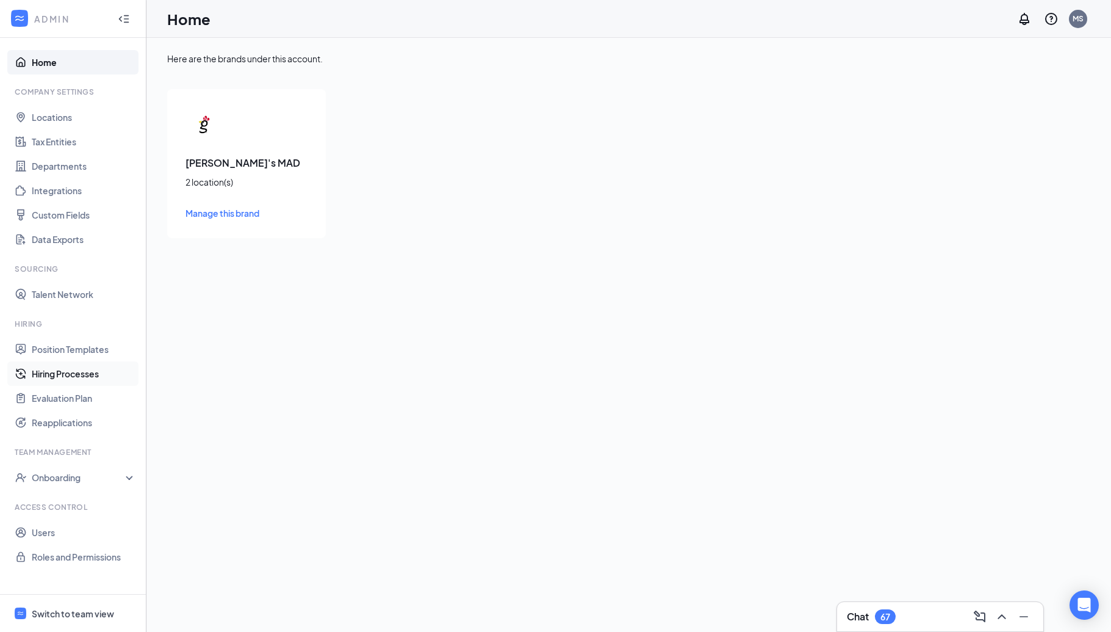
click at [120, 376] on link "Hiring Processes" at bounding box center [84, 373] width 104 height 24
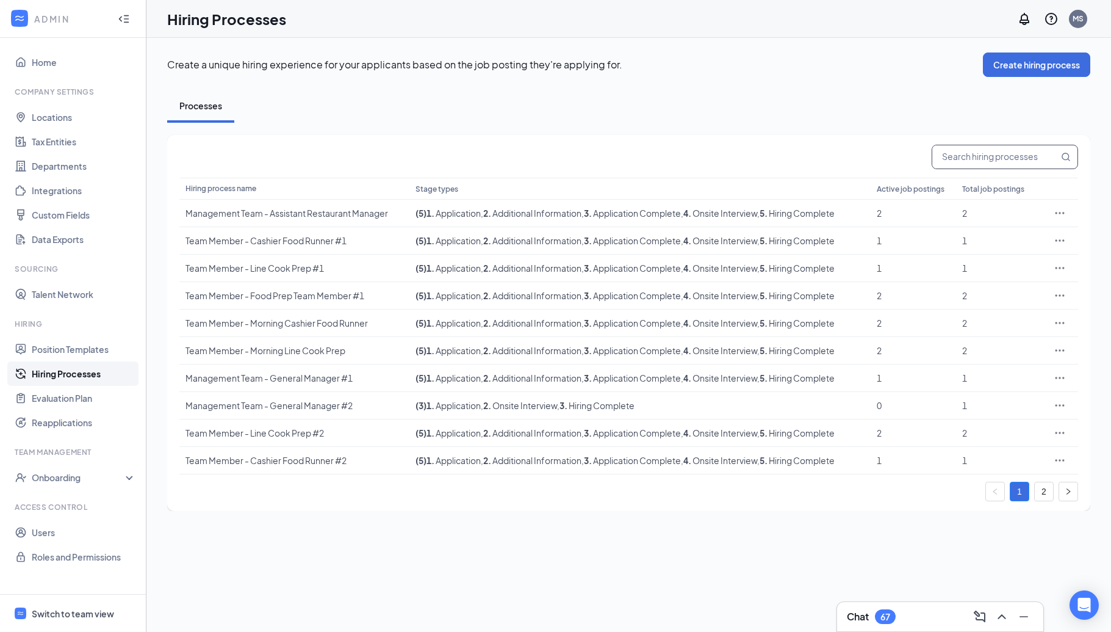
click at [965, 157] on input "text" at bounding box center [995, 156] width 126 height 23
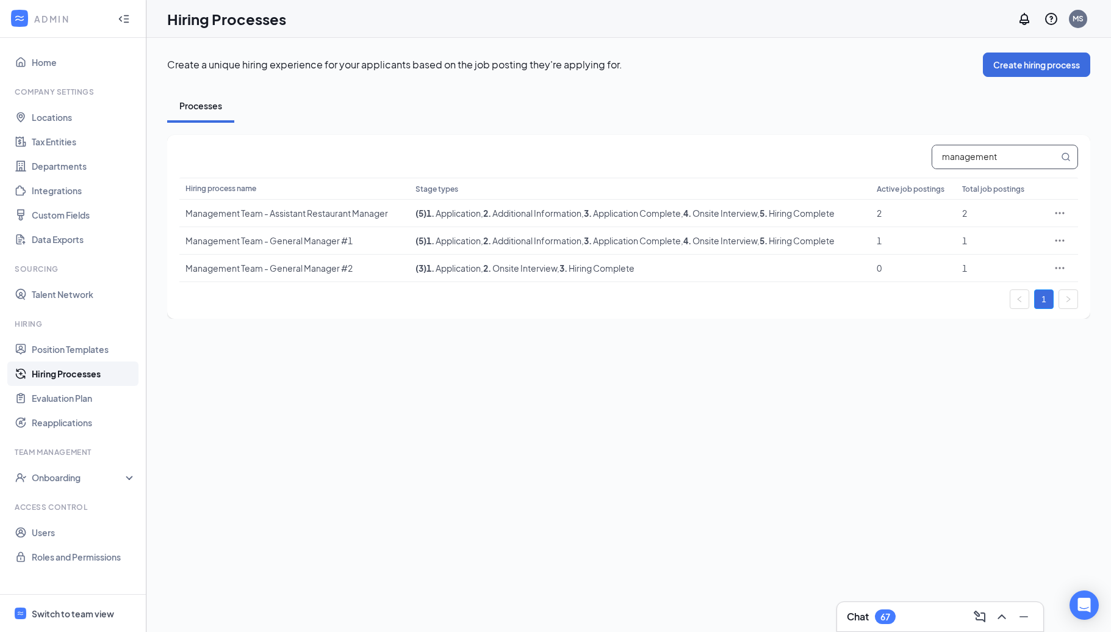
type input "management"
click at [1059, 212] on icon "Ellipses" at bounding box center [1060, 213] width 12 height 12
click at [968, 242] on span "Edit" at bounding box center [1003, 236] width 105 height 13
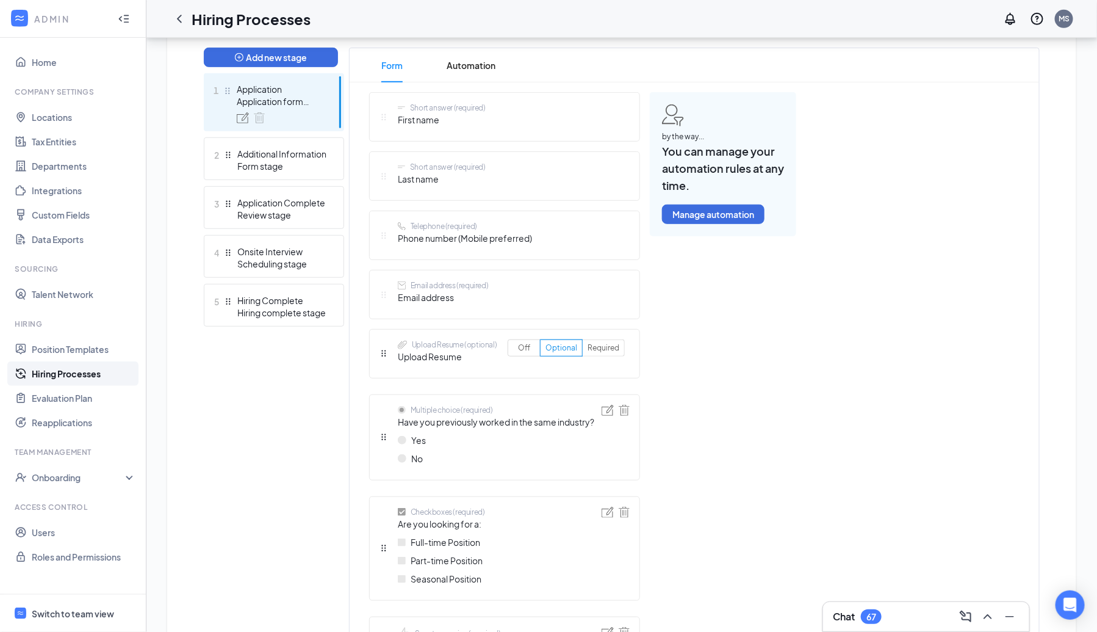
scroll to position [236, 0]
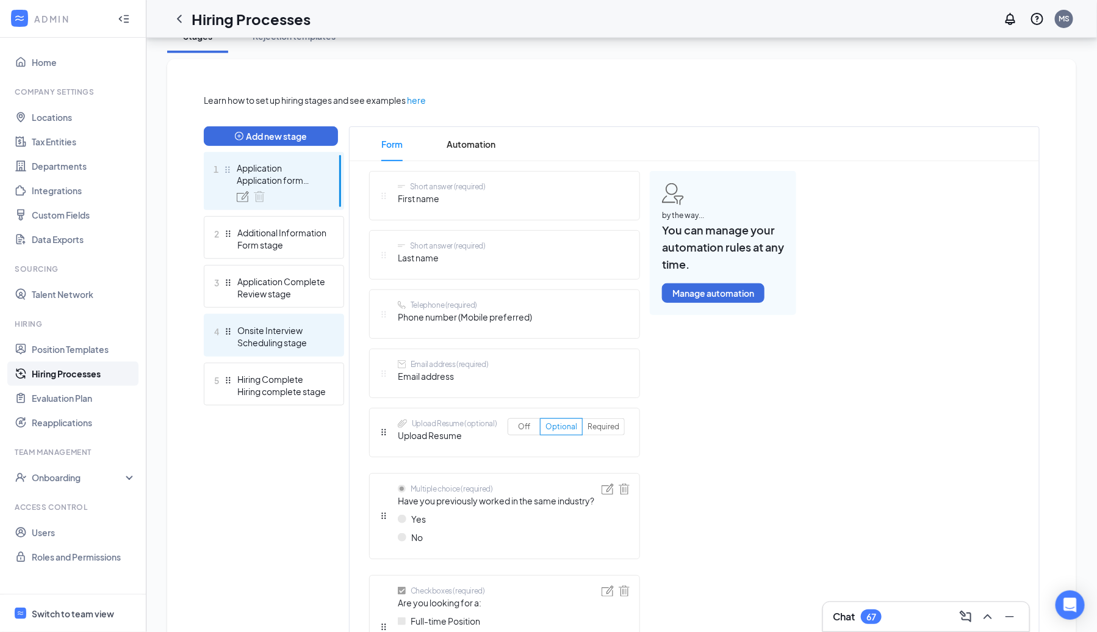
click at [298, 331] on div "Onsite Interview" at bounding box center [281, 330] width 89 height 12
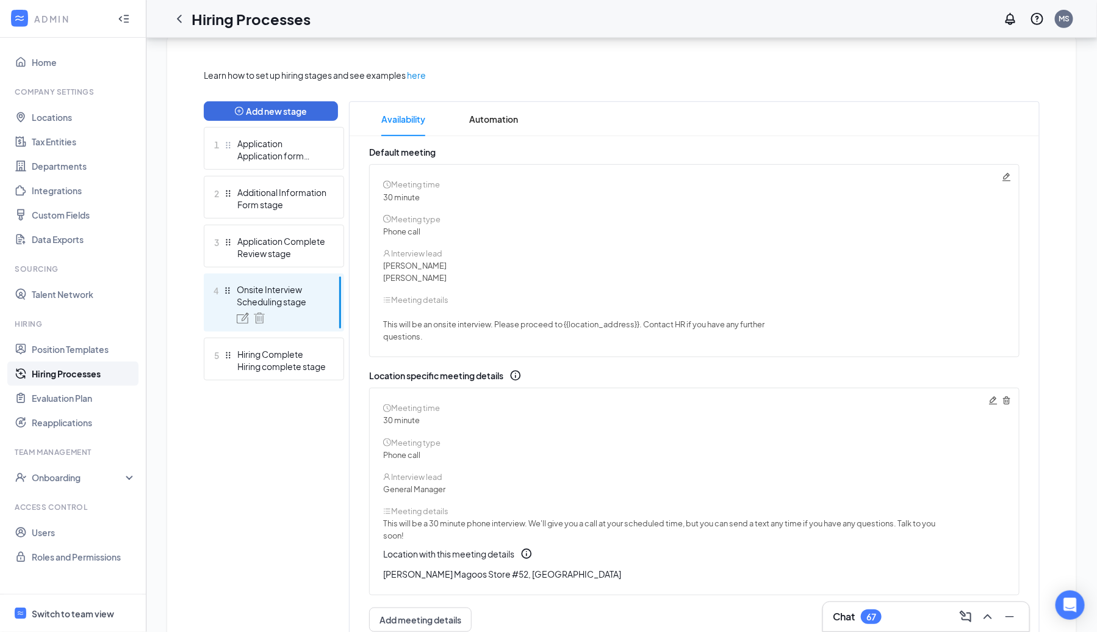
scroll to position [247, 0]
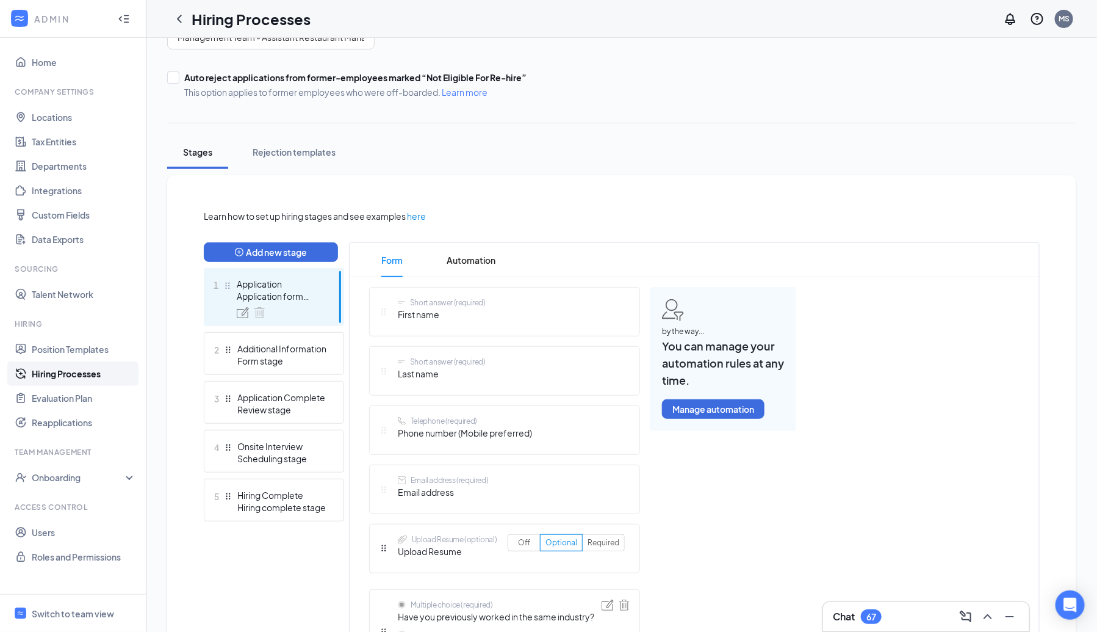
scroll to position [121, 0]
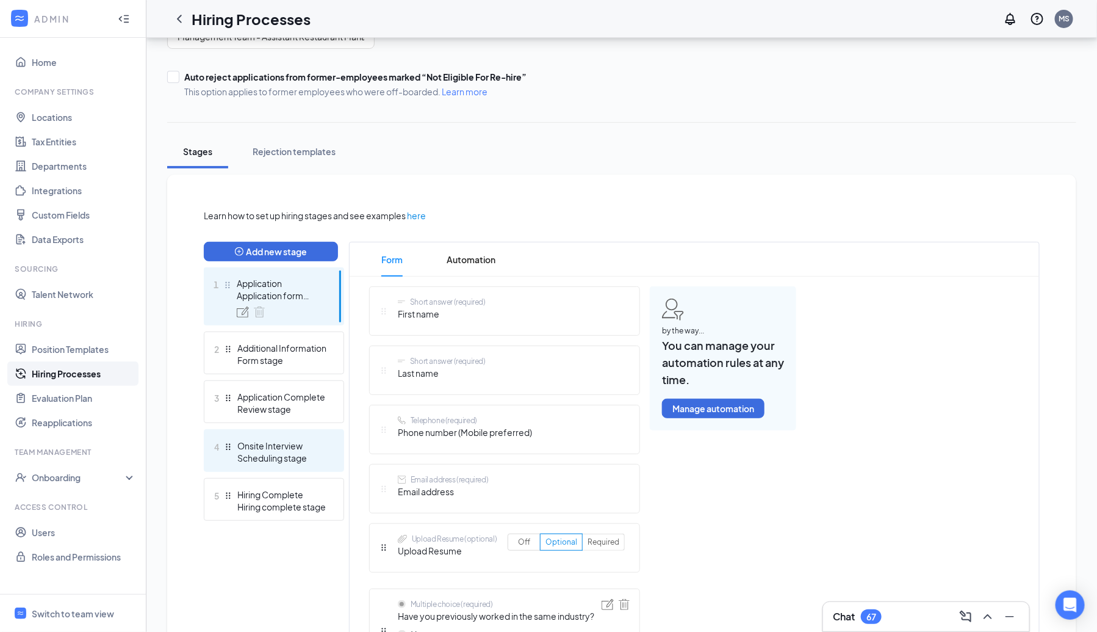
click at [263, 454] on div "Scheduling stage" at bounding box center [281, 458] width 89 height 12
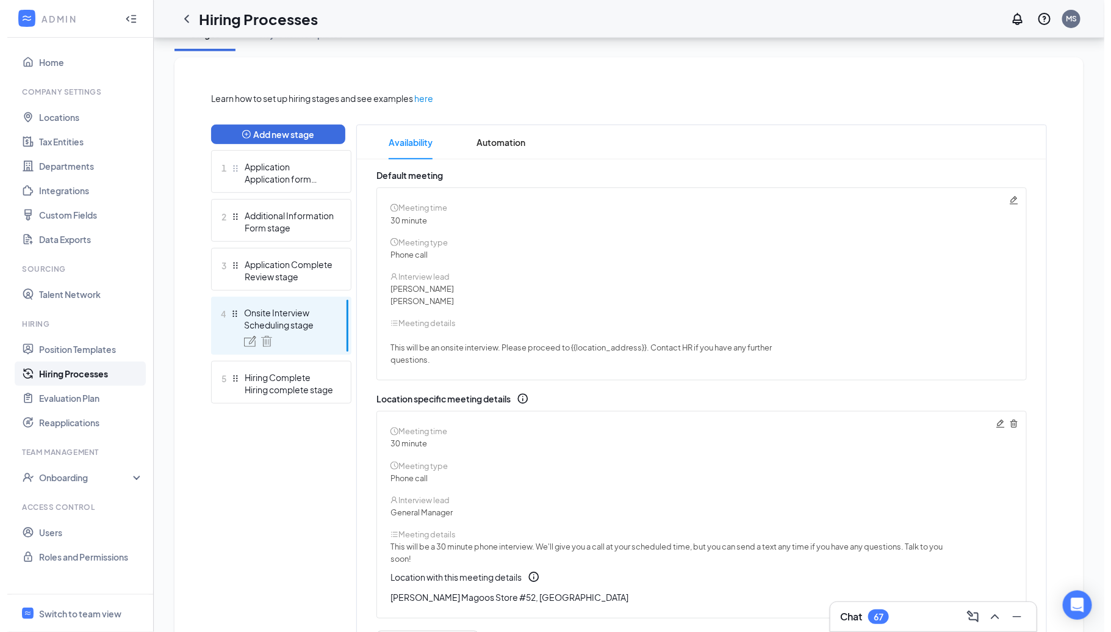
scroll to position [251, 0]
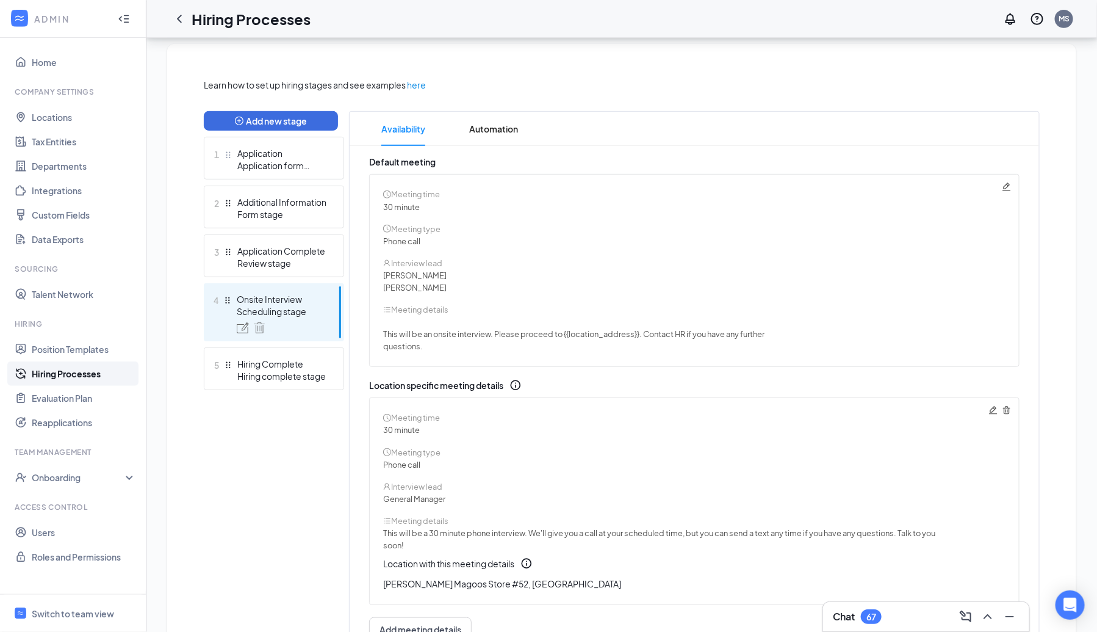
drag, startPoint x: 309, startPoint y: 310, endPoint x: 229, endPoint y: 305, distance: 80.7
click at [229, 305] on div "4 Onsite Interview Scheduling stage" at bounding box center [274, 312] width 140 height 58
click at [1009, 185] on icon "Pencil" at bounding box center [1007, 187] width 10 height 10
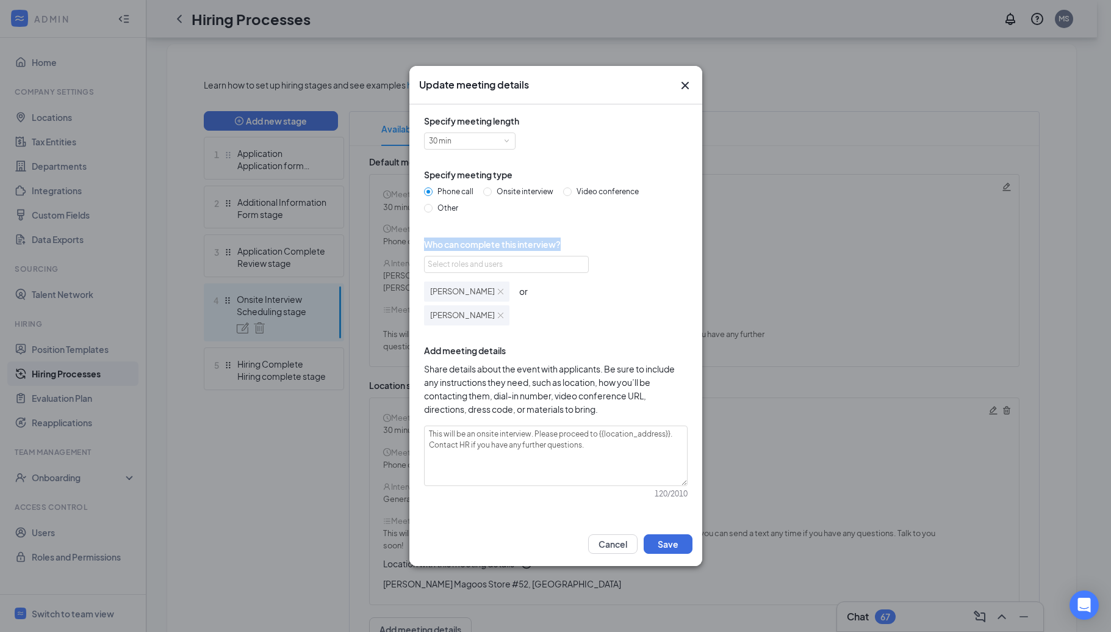
drag, startPoint x: 568, startPoint y: 242, endPoint x: 410, endPoint y: 248, distance: 158.2
click at [410, 248] on div "Specify meeting length 30 min Specify meeting type Phone call Onsite interview …" at bounding box center [555, 312] width 293 height 417
copy span "Who can complete this interview?"
click at [664, 223] on div "Specify meeting length 30 min Specify meeting type Phone call Onsite interview …" at bounding box center [555, 313] width 273 height 398
